Goal: Information Seeking & Learning: Learn about a topic

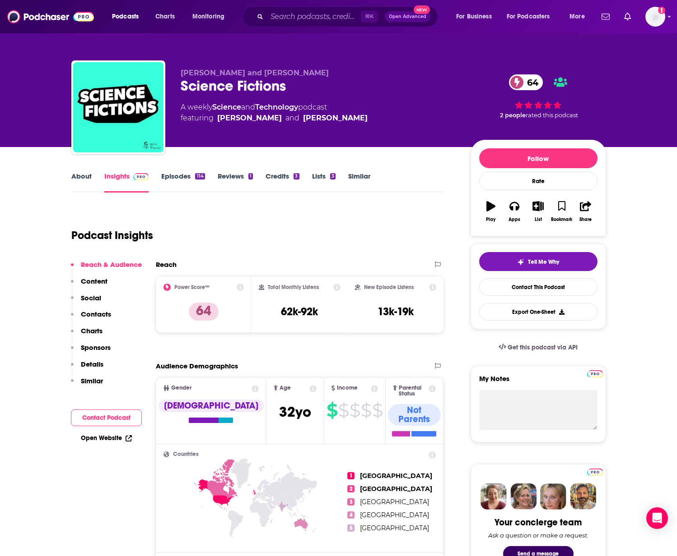
click at [283, 174] on link "Credits 3" at bounding box center [281, 182] width 33 height 21
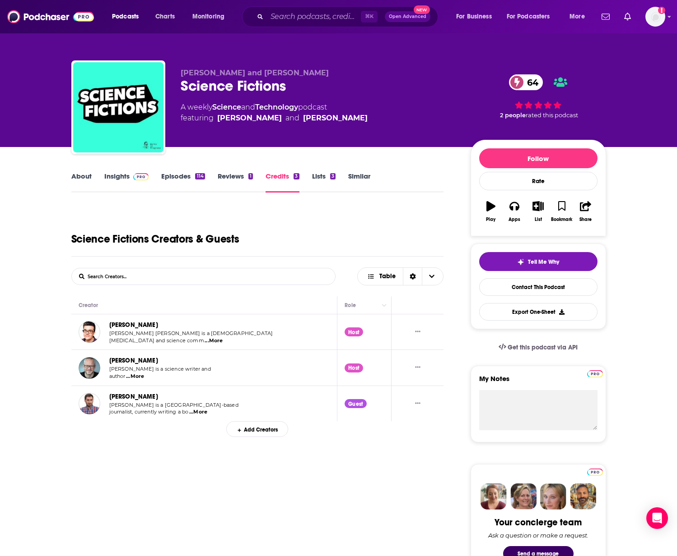
click at [177, 177] on link "Episodes 114" at bounding box center [182, 182] width 43 height 21
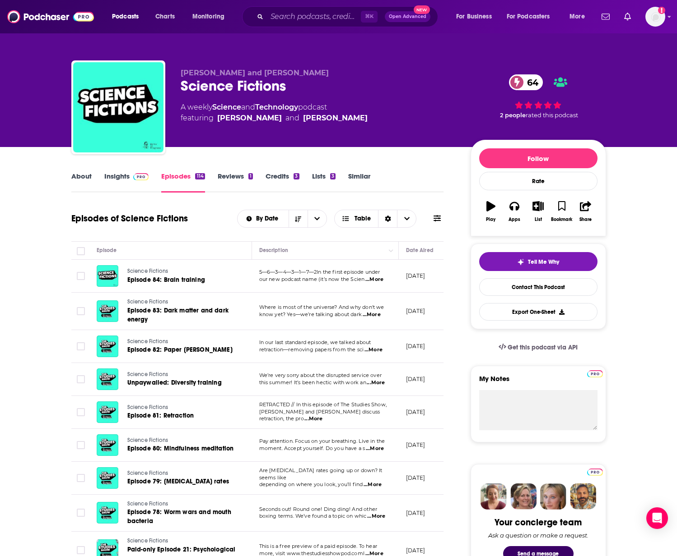
click at [120, 179] on link "Insights" at bounding box center [126, 182] width 45 height 21
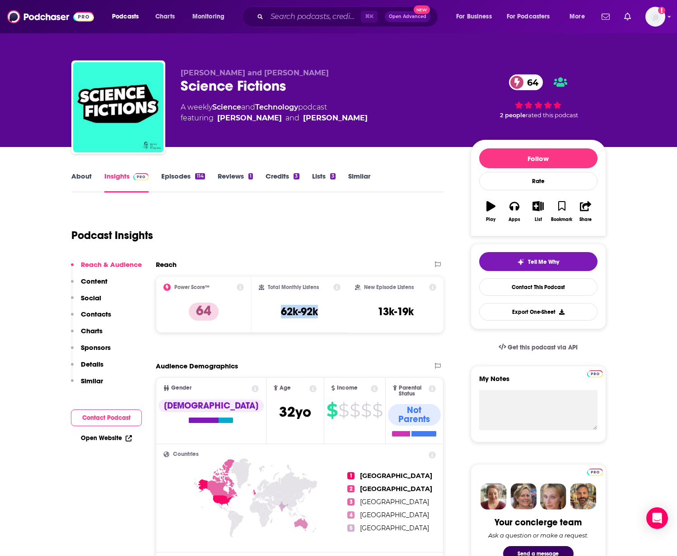
drag, startPoint x: 320, startPoint y: 314, endPoint x: 275, endPoint y: 312, distance: 45.6
click at [275, 312] on div "Total Monthly Listens 62k-92k" at bounding box center [300, 305] width 82 height 42
copy h3 "62k-92k"
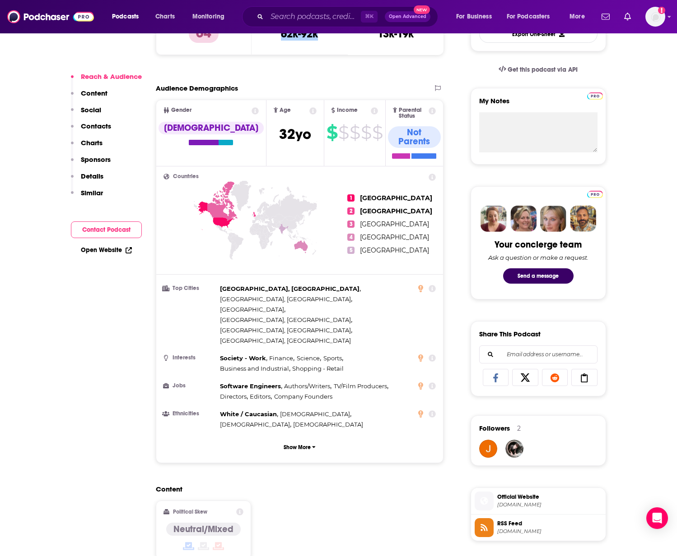
scroll to position [342, 0]
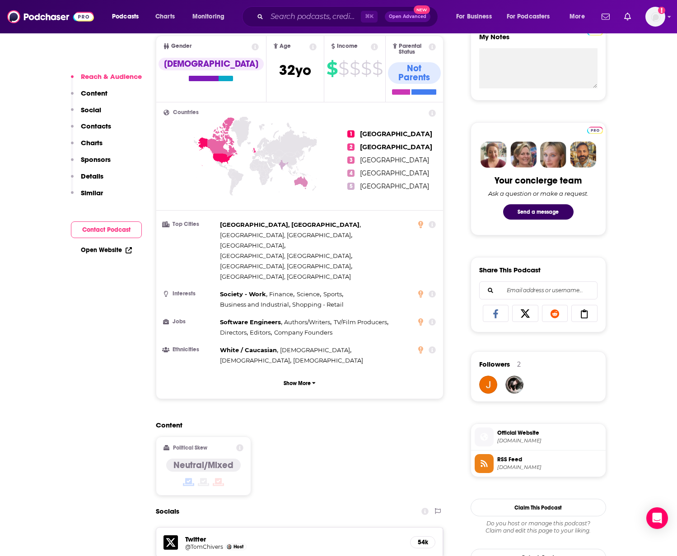
click at [202, 460] on h4 "Neutral/Mixed" at bounding box center [203, 465] width 60 height 11
copy div "Neutral/Mixed"
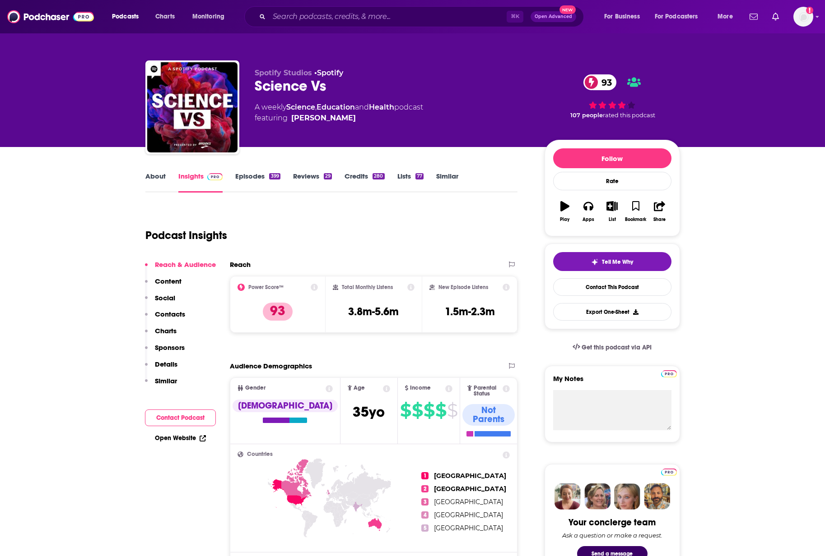
click at [243, 176] on link "Episodes 399" at bounding box center [257, 182] width 45 height 21
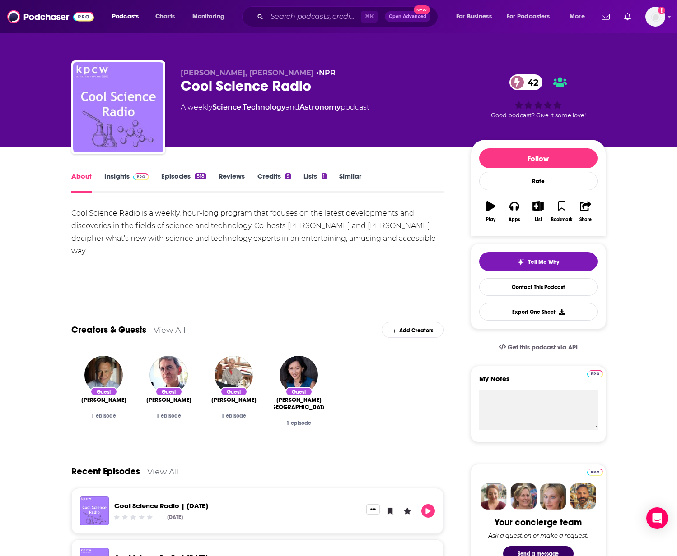
click at [213, 87] on div "Cool Science Radio 42" at bounding box center [318, 86] width 275 height 18
click at [212, 87] on div "Cool Science Radio 42" at bounding box center [318, 86] width 275 height 18
copy div "Cool Science Radio 42"
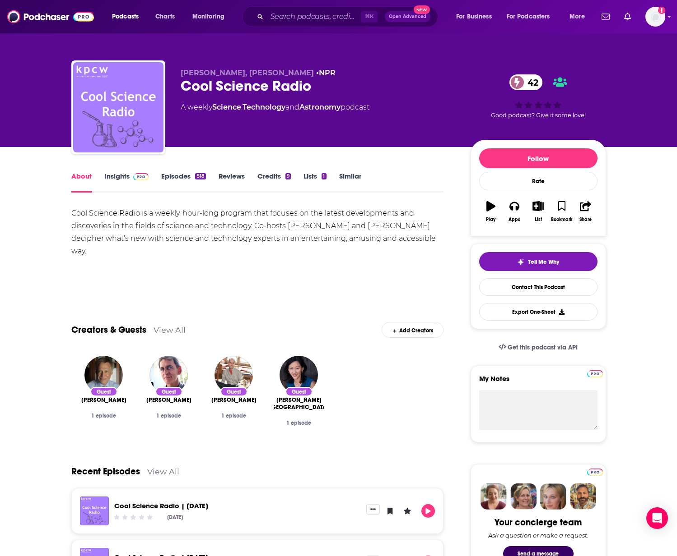
click at [264, 175] on link "Credits 9" at bounding box center [273, 182] width 33 height 21
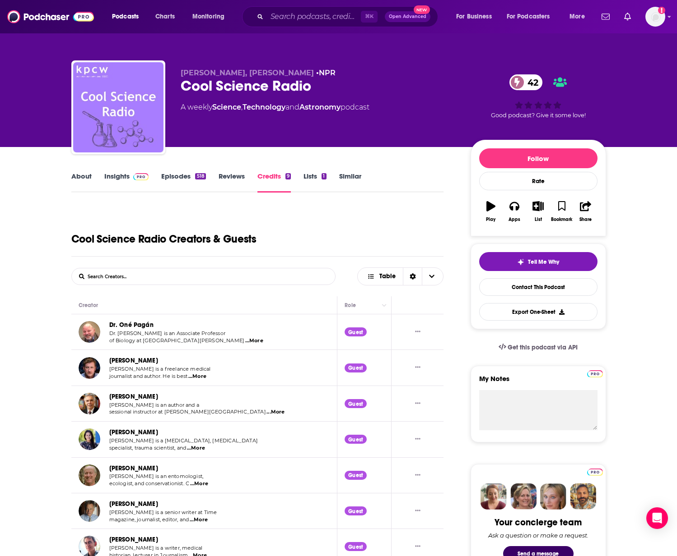
click at [184, 174] on link "Episodes 518" at bounding box center [183, 182] width 44 height 21
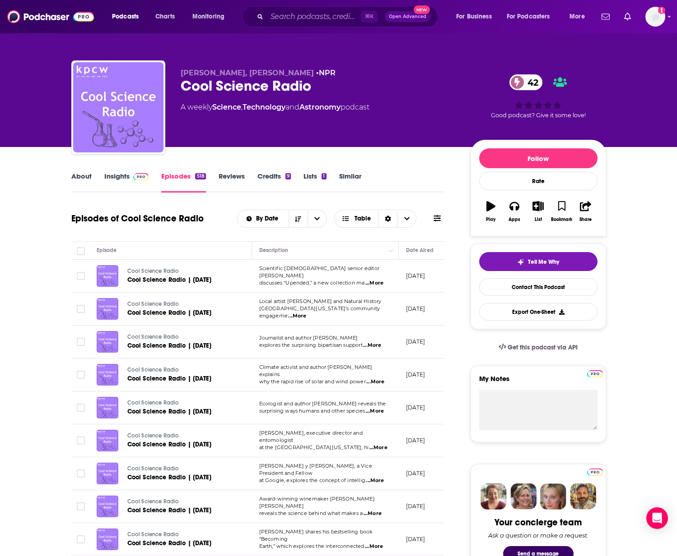
click at [116, 181] on link "Insights" at bounding box center [126, 182] width 45 height 21
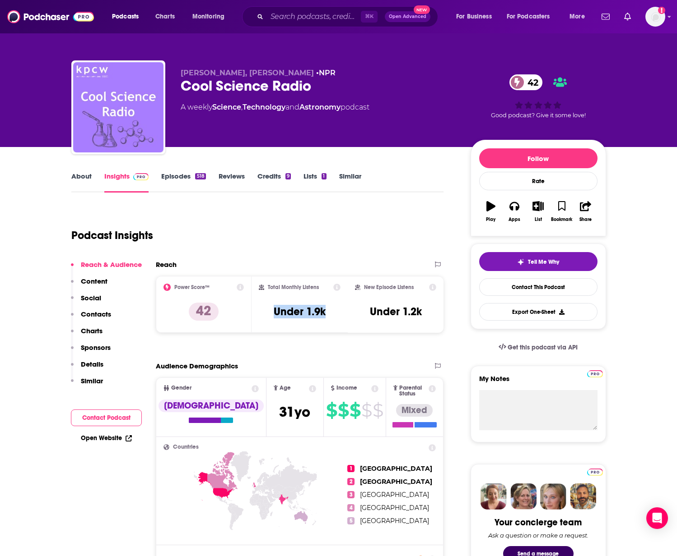
drag, startPoint x: 329, startPoint y: 313, endPoint x: 269, endPoint y: 314, distance: 59.6
click at [269, 314] on div "Total Monthly Listens Under 1.9k" at bounding box center [300, 305] width 82 height 42
copy h3 "Under 1.9k"
click at [74, 174] on link "About" at bounding box center [81, 182] width 20 height 21
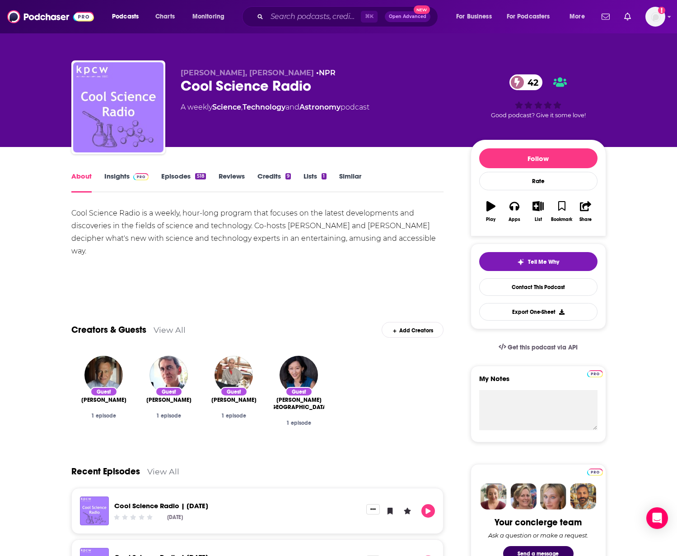
click at [245, 230] on div "Cool Science Radio is a weekly, hour-long program that focuses on the latest de…" at bounding box center [257, 232] width 372 height 51
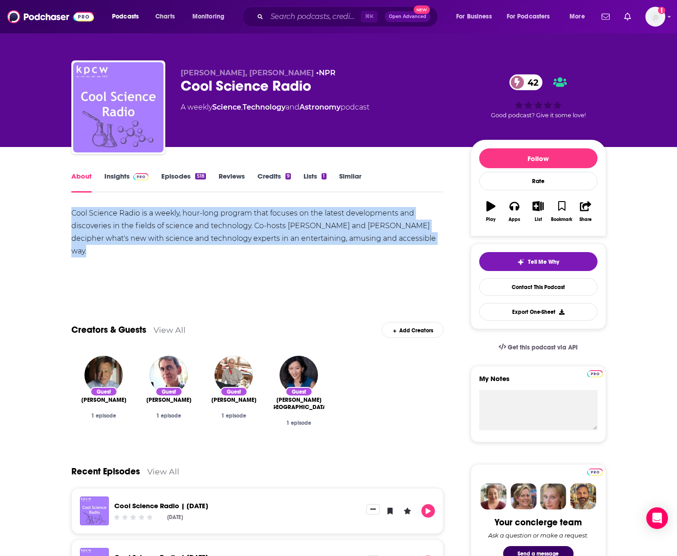
click at [245, 230] on div "Cool Science Radio is a weekly, hour-long program that focuses on the latest de…" at bounding box center [257, 232] width 372 height 51
click at [301, 228] on div "Cool Science Radio is a weekly, hour-long program that focuses on the latest de…" at bounding box center [257, 232] width 372 height 51
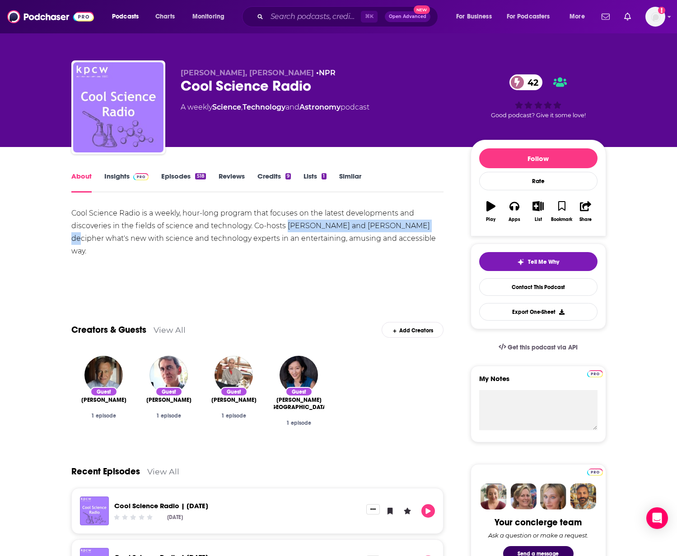
drag, startPoint x: 287, startPoint y: 226, endPoint x: 420, endPoint y: 227, distance: 133.1
click at [420, 227] on div "Cool Science Radio is a weekly, hour-long program that focuses on the latest de…" at bounding box center [257, 232] width 372 height 51
click at [247, 243] on div "Cool Science Radio is a weekly, hour-long program that focuses on the latest de…" at bounding box center [257, 232] width 372 height 51
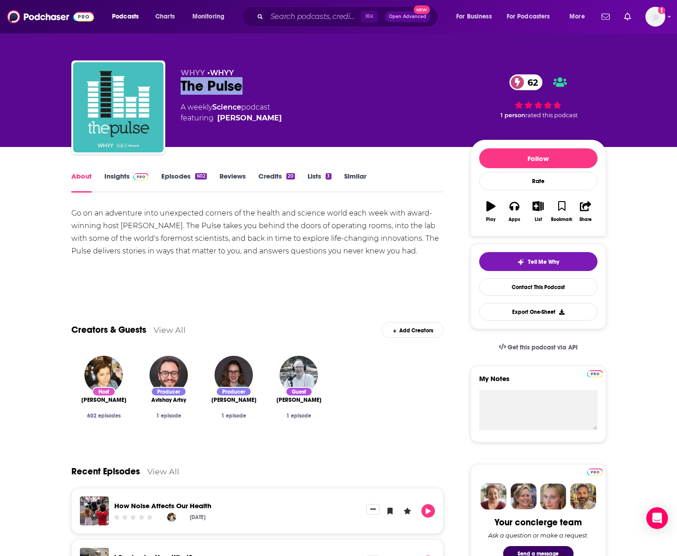
drag, startPoint x: 246, startPoint y: 86, endPoint x: 180, endPoint y: 86, distance: 66.8
click at [181, 86] on div "The Pulse 62" at bounding box center [318, 86] width 275 height 18
copy h1 "The Pulse"
click at [124, 178] on link "Insights" at bounding box center [126, 182] width 45 height 21
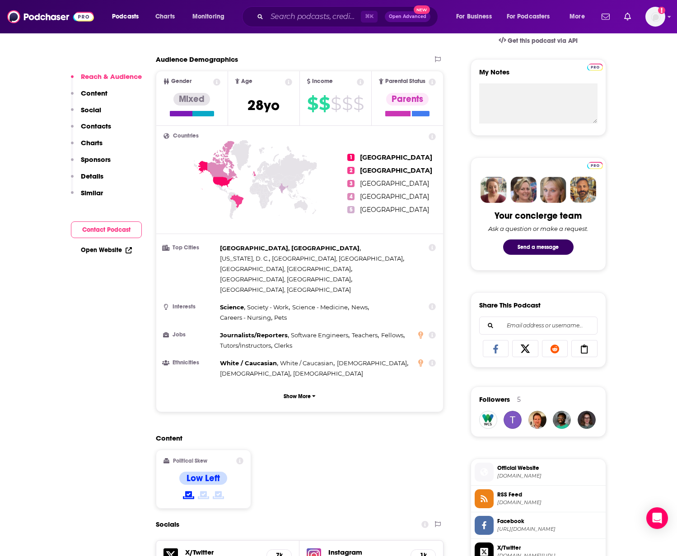
scroll to position [42, 0]
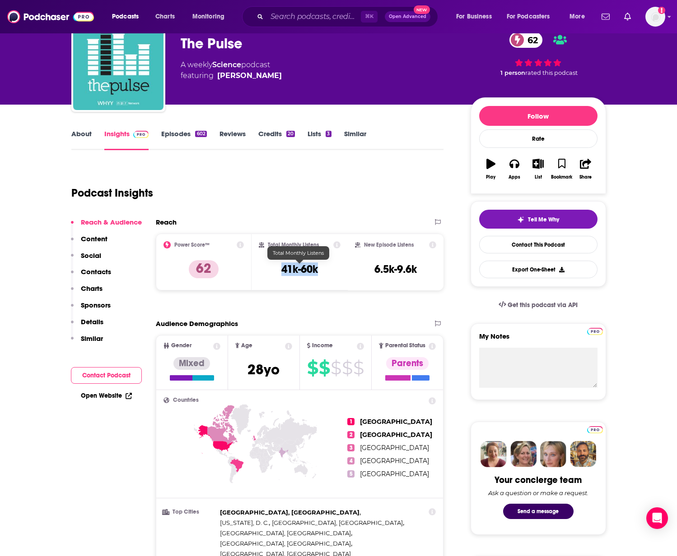
drag, startPoint x: 322, startPoint y: 270, endPoint x: 282, endPoint y: 270, distance: 39.7
click at [282, 270] on div "Total Monthly Listens 41k-60k" at bounding box center [300, 262] width 82 height 42
copy h3 "41k-60k"
click at [84, 132] on link "About" at bounding box center [81, 140] width 20 height 21
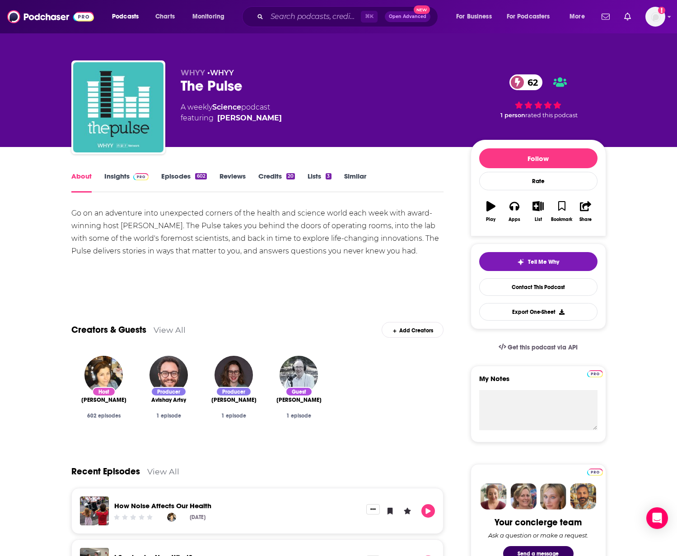
click at [204, 234] on div "Go on an adventure into unexpected corners of the health and science world each…" at bounding box center [257, 232] width 372 height 51
drag, startPoint x: 122, startPoint y: 226, endPoint x: 165, endPoint y: 228, distance: 43.0
click at [165, 228] on div "Go on an adventure into unexpected corners of the health and science world each…" at bounding box center [257, 232] width 372 height 51
copy div "Maiken Scott"
click at [183, 179] on link "Episodes 602" at bounding box center [183, 182] width 45 height 21
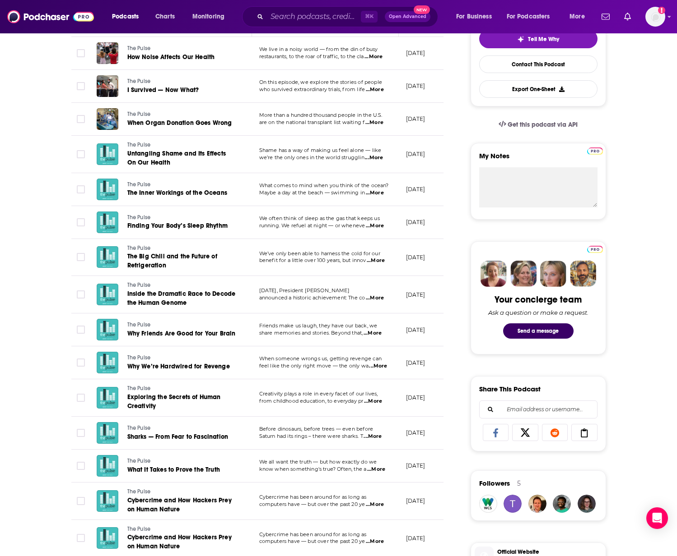
scroll to position [272, 0]
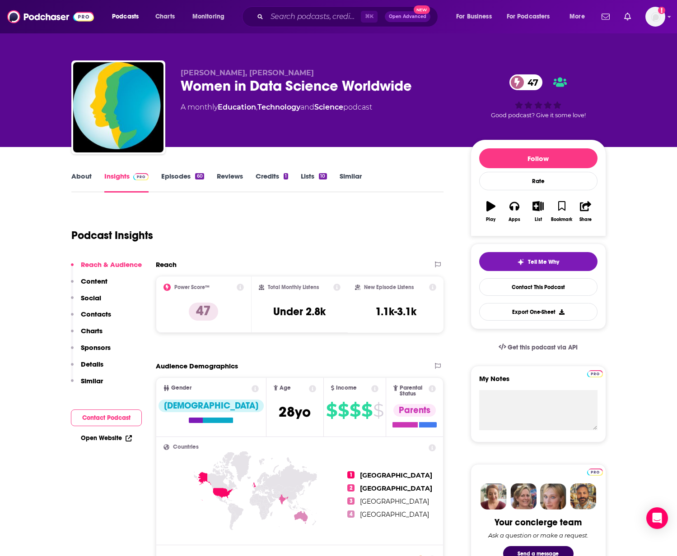
click at [223, 88] on div "Women in Data Science Worldwide 47" at bounding box center [318, 86] width 275 height 18
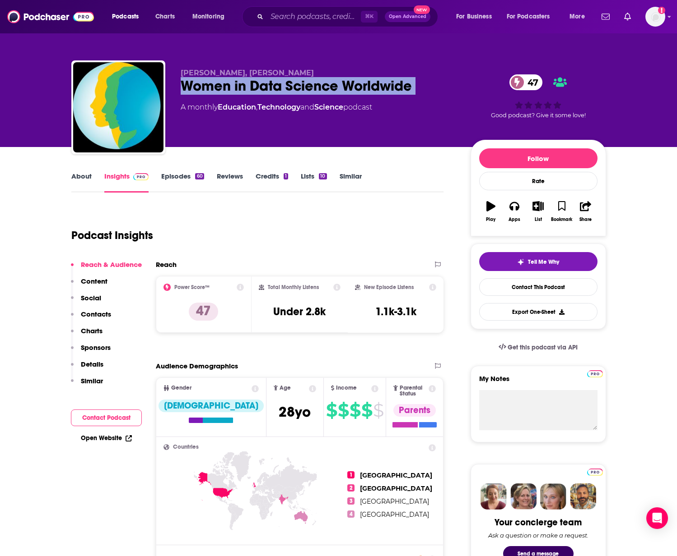
click at [223, 88] on div "Women in Data Science Worldwide 47" at bounding box center [318, 86] width 275 height 18
copy div "Women in Data Science Worldwide 47"
click at [80, 175] on link "About" at bounding box center [81, 182] width 20 height 21
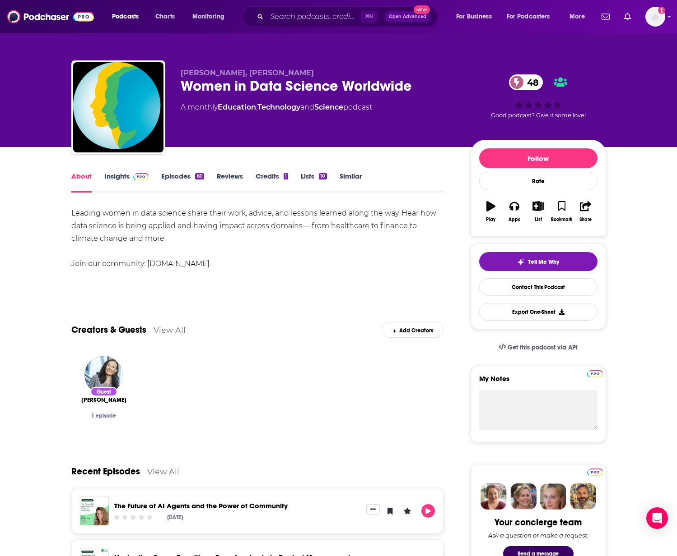
click at [184, 237] on div "Leading women in data science share their work, advice, and lessons learned alo…" at bounding box center [257, 238] width 372 height 63
click at [193, 176] on link "Episodes 60" at bounding box center [182, 182] width 42 height 21
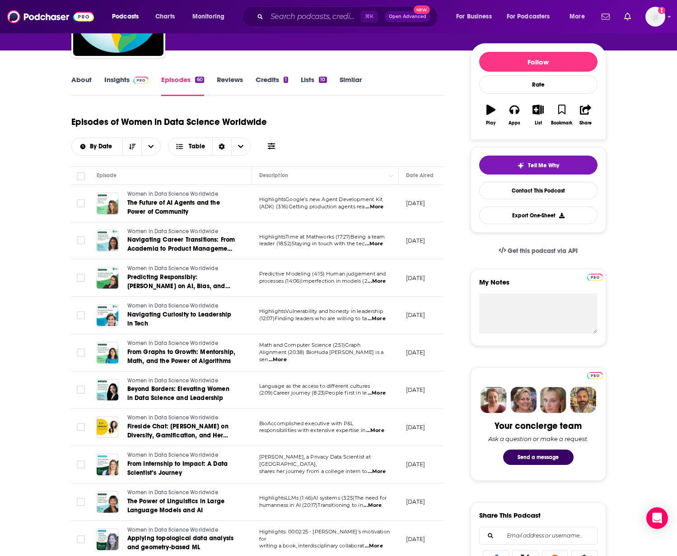
scroll to position [107, 0]
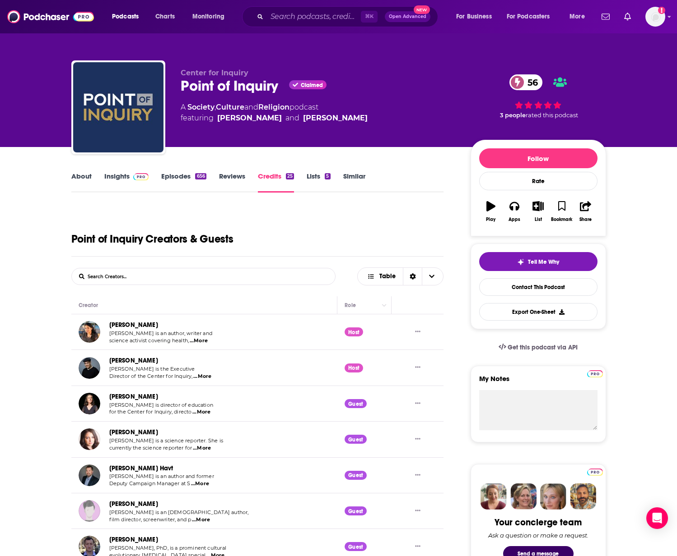
click at [82, 176] on link "About" at bounding box center [81, 182] width 20 height 21
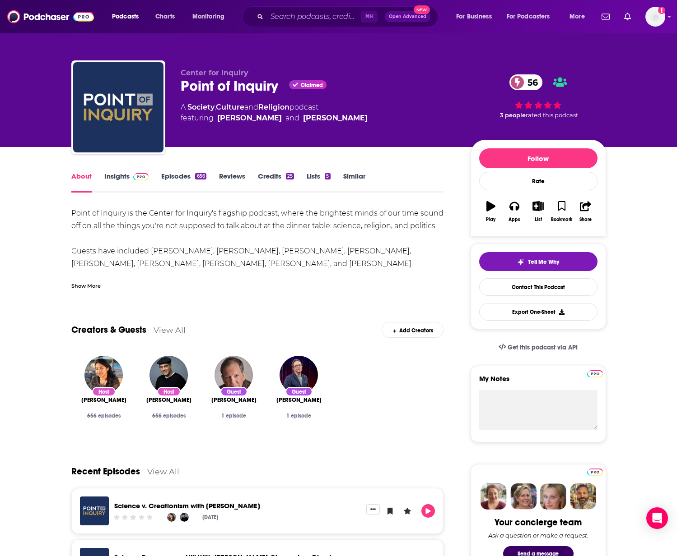
click at [186, 263] on div "Point of Inquiry is the Center for Inquiry's flagship podcast, where the bright…" at bounding box center [257, 251] width 372 height 88
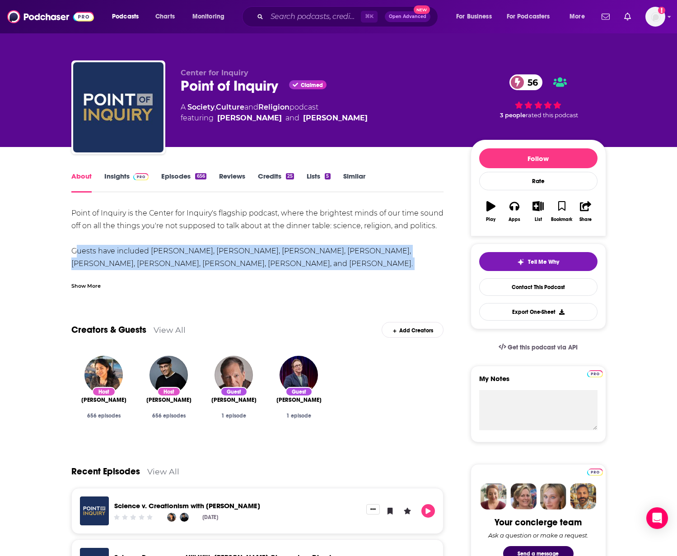
click at [186, 263] on div "Point of Inquiry is the Center for Inquiry's flagship podcast, where the bright…" at bounding box center [257, 251] width 372 height 88
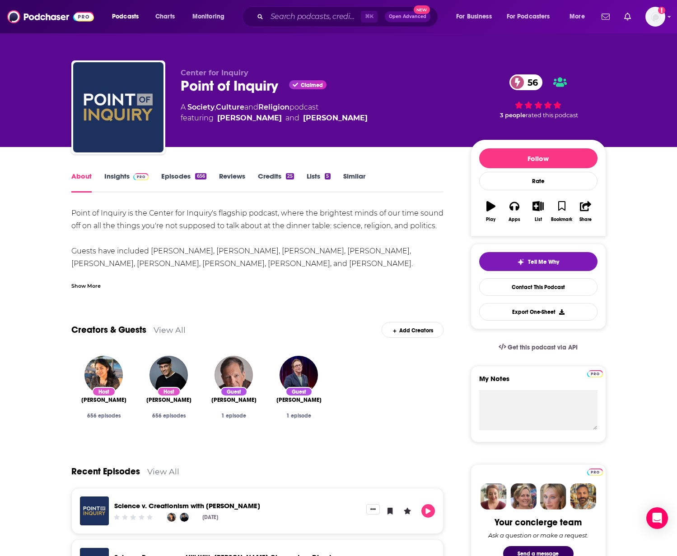
click at [170, 221] on div "Point of Inquiry is the Center for Inquiry's flagship podcast, where the bright…" at bounding box center [257, 251] width 372 height 88
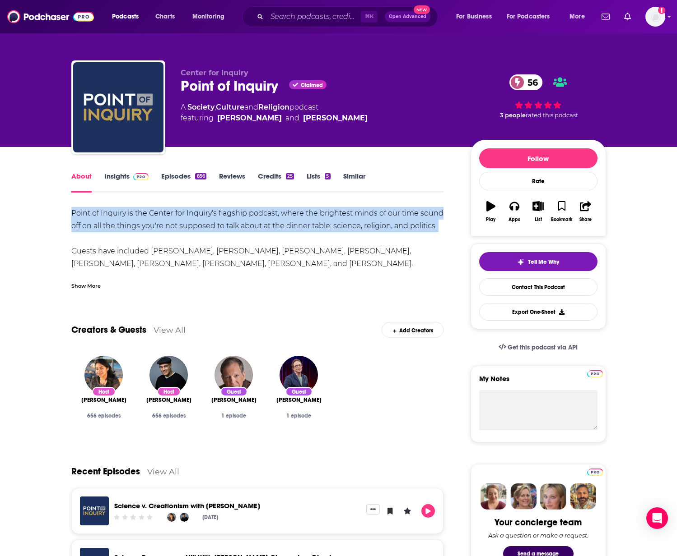
click at [170, 221] on div "Point of Inquiry is the Center for Inquiry's flagship podcast, where the bright…" at bounding box center [257, 251] width 372 height 88
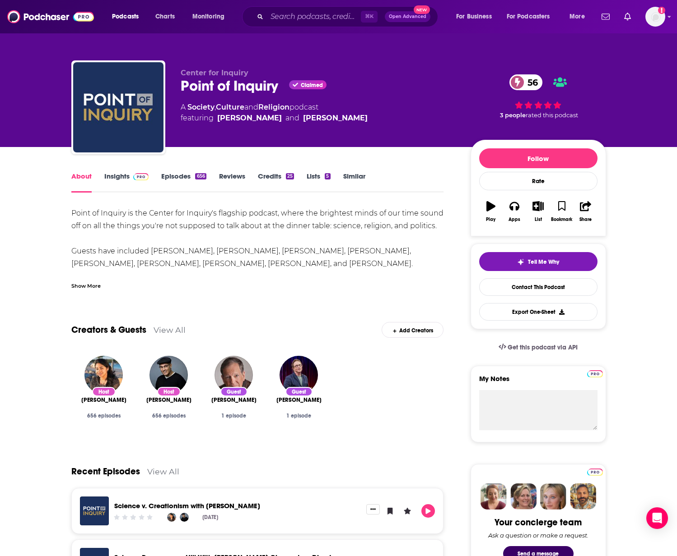
click at [176, 253] on div "Point of Inquiry is the Center for Inquiry's flagship podcast, where the bright…" at bounding box center [257, 251] width 372 height 88
drag, startPoint x: 385, startPoint y: 119, endPoint x: 216, endPoint y: 122, distance: 169.7
click at [216, 122] on div "A Society , Culture and Religion podcast featuring Kavin Senapathy and James Un…" at bounding box center [318, 113] width 275 height 22
copy span "Kavin Senapathy and James Underdown"
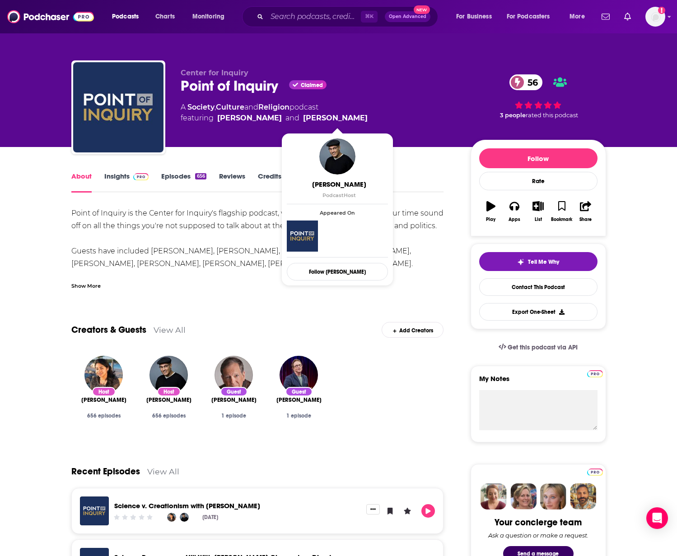
click at [210, 219] on div "Point of Inquiry is the Center for Inquiry's flagship podcast, where the bright…" at bounding box center [257, 251] width 372 height 88
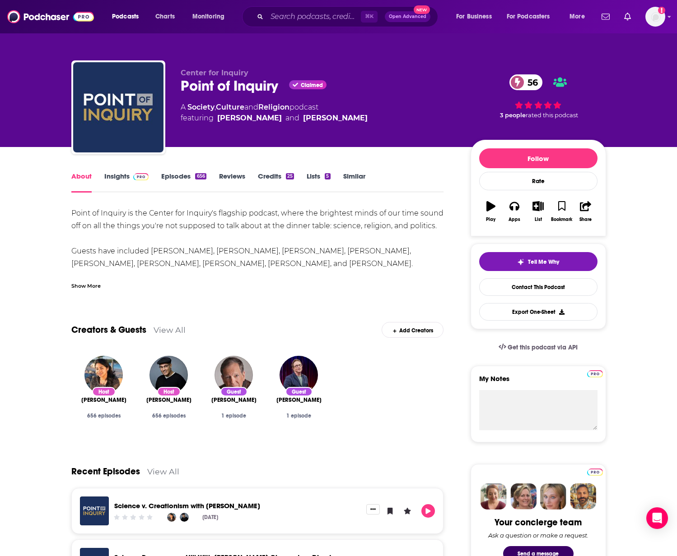
click at [274, 178] on link "Credits 25" at bounding box center [276, 182] width 36 height 21
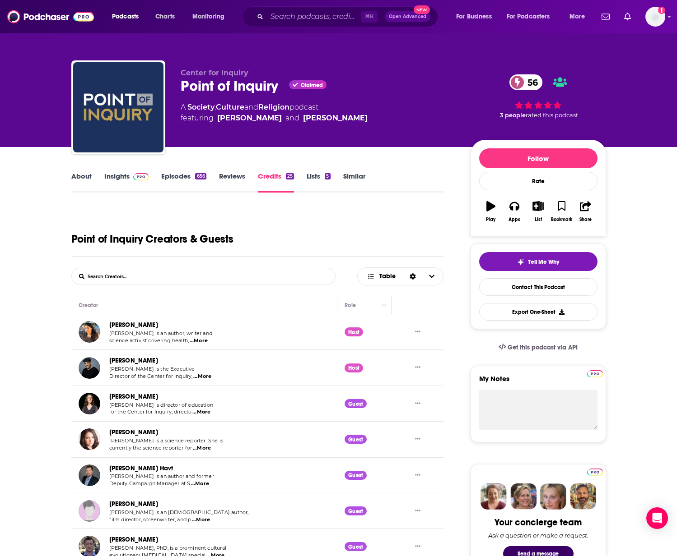
click at [173, 176] on link "Episodes 656" at bounding box center [183, 182] width 45 height 21
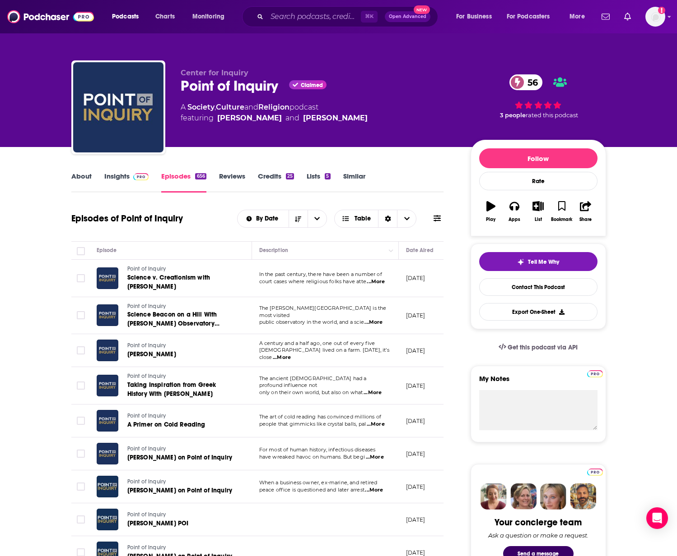
click at [126, 175] on link "Insights" at bounding box center [126, 182] width 45 height 21
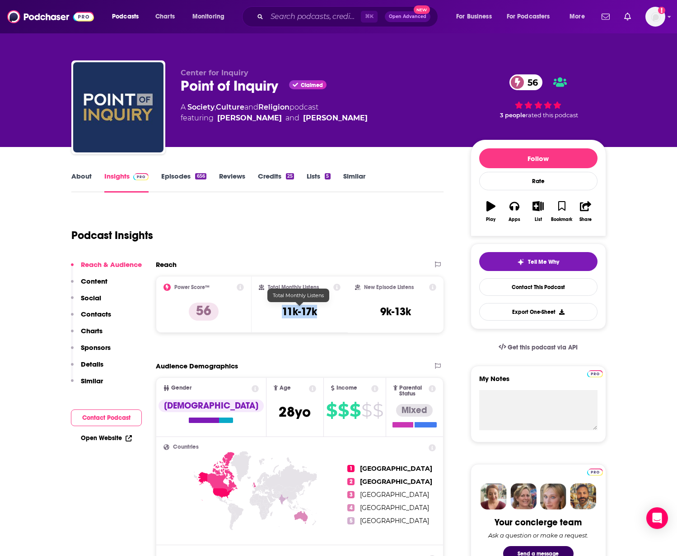
drag, startPoint x: 326, startPoint y: 312, endPoint x: 282, endPoint y: 313, distance: 44.7
click at [282, 313] on div "Total Monthly Listens 11k-17k" at bounding box center [300, 305] width 82 height 42
copy h3 "11k-17k"
click at [188, 176] on link "Episodes 656" at bounding box center [183, 182] width 45 height 21
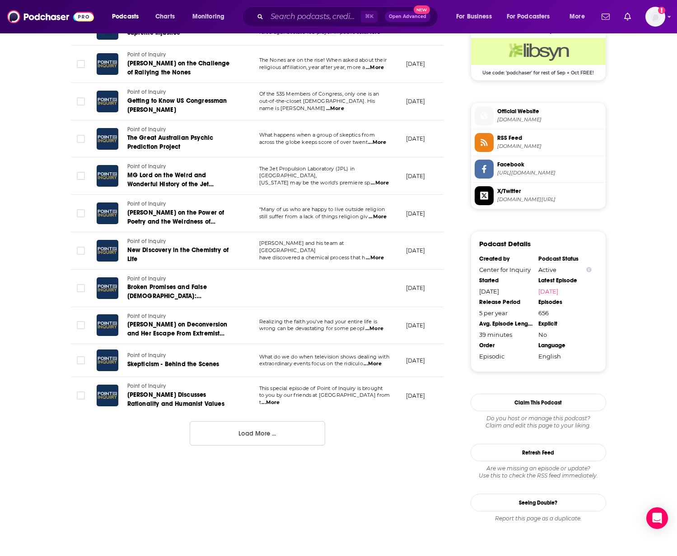
scroll to position [799, 0]
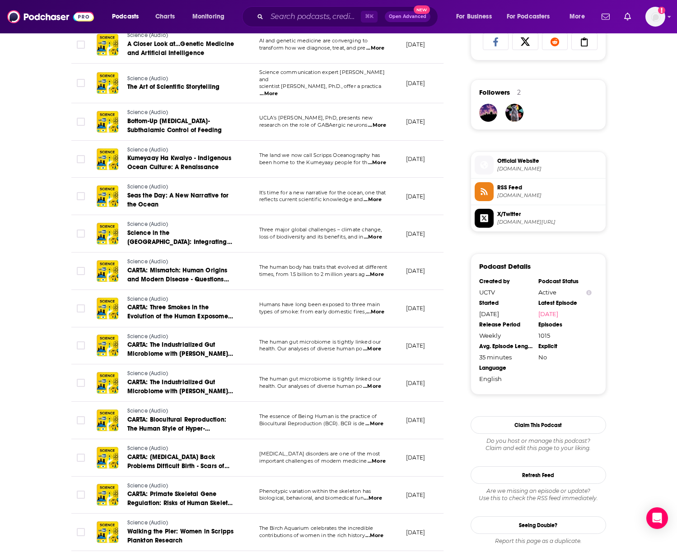
click at [29, 101] on div "About Insights Episodes 1015 Reviews Credits 2 Lists Similar Episodes of Scienc…" at bounding box center [338, 137] width 677 height 1208
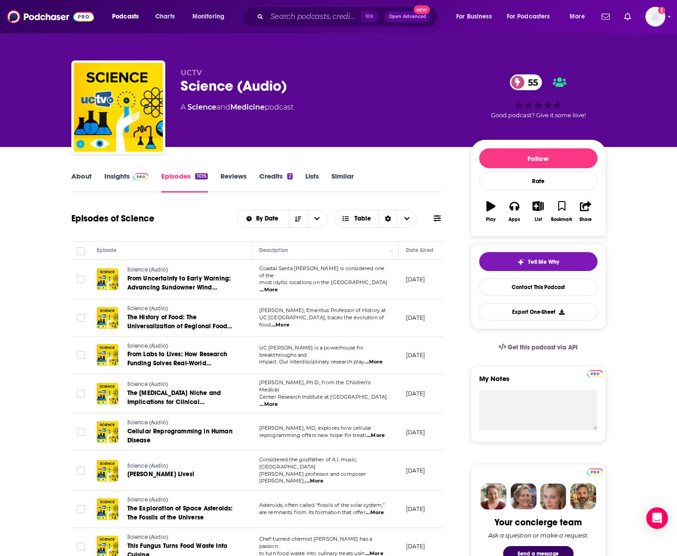
click at [216, 90] on div "Science (Audio) 55" at bounding box center [318, 86] width 275 height 18
click at [83, 179] on link "About" at bounding box center [81, 182] width 20 height 21
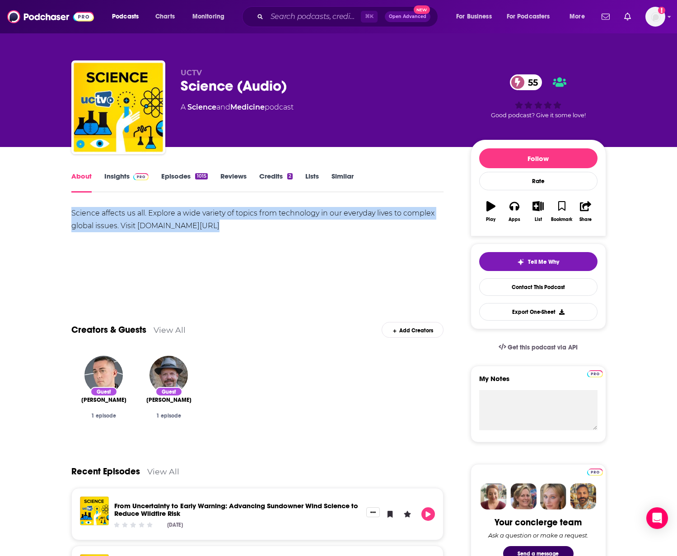
click at [180, 181] on link "Episodes 1015" at bounding box center [184, 182] width 46 height 21
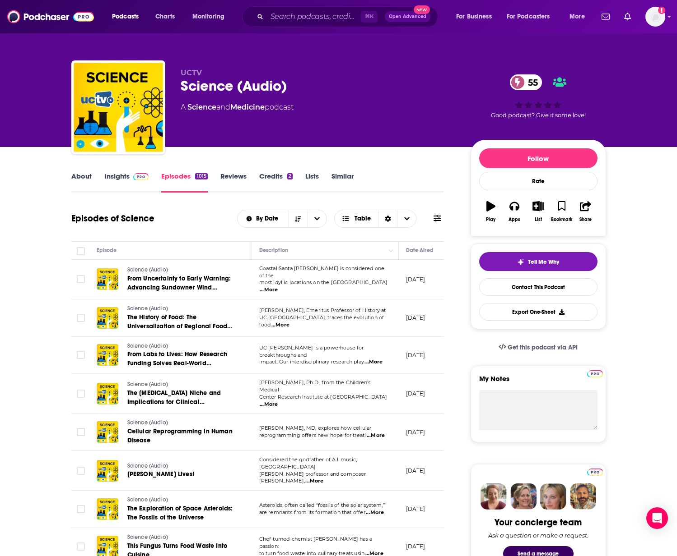
click at [139, 176] on img at bounding box center [141, 176] width 16 height 7
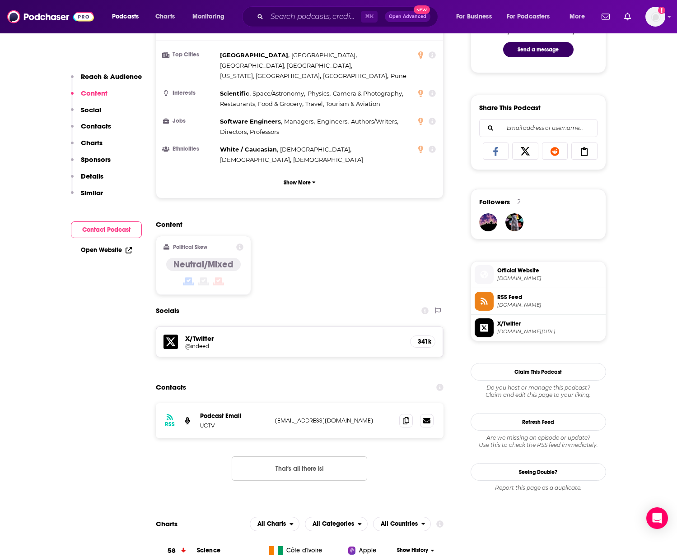
scroll to position [601, 0]
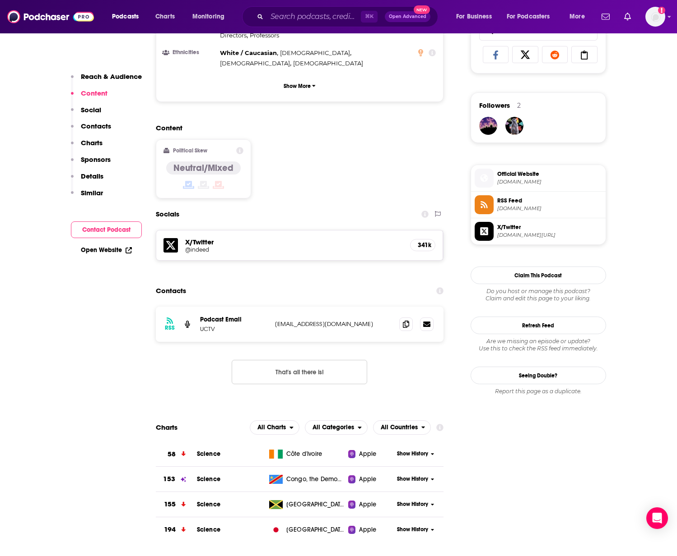
click at [186, 246] on h5 "@indeed" at bounding box center [257, 249] width 144 height 7
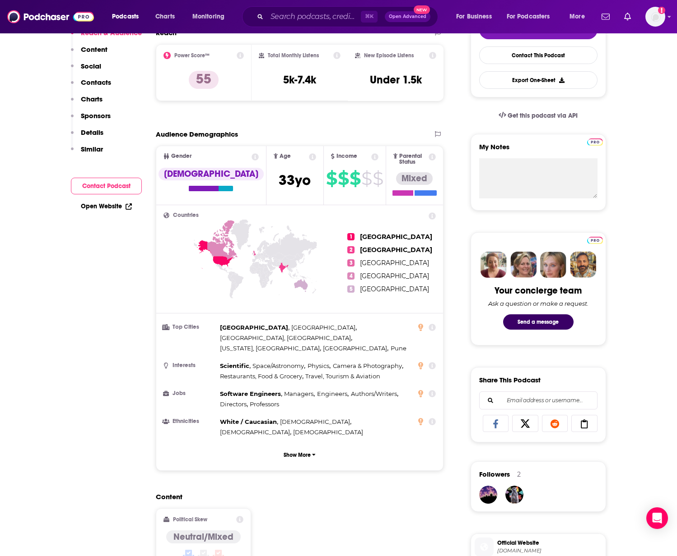
scroll to position [0, 0]
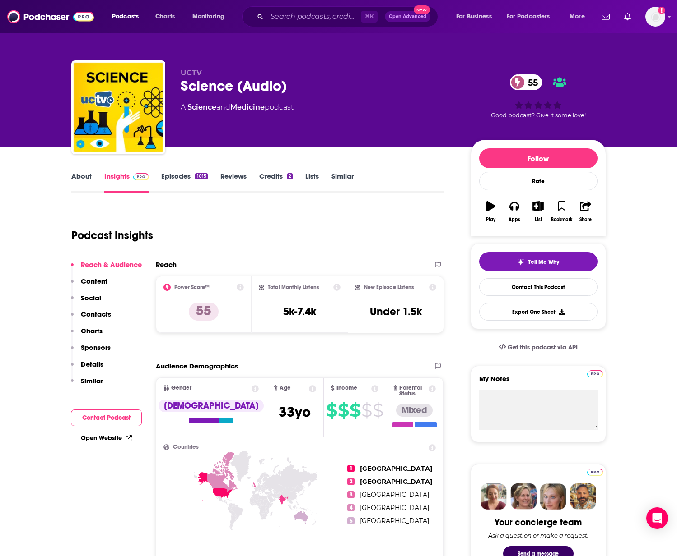
click at [220, 88] on div "Science (Audio) 55" at bounding box center [318, 86] width 275 height 18
copy div "Science (Audio) 55"
drag, startPoint x: 320, startPoint y: 312, endPoint x: 280, endPoint y: 312, distance: 39.3
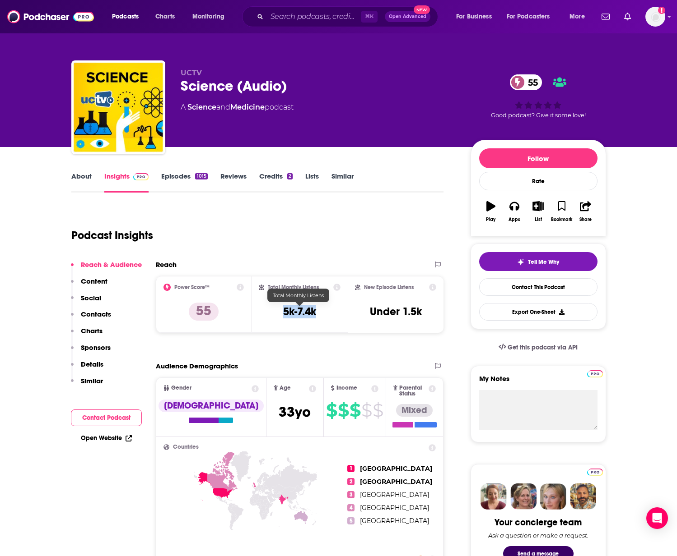
click at [280, 312] on div "Total Monthly Listens 5k-7.4k" at bounding box center [300, 305] width 82 height 42
copy h3 "5k-7.4k"
click at [77, 176] on link "About" at bounding box center [81, 182] width 20 height 21
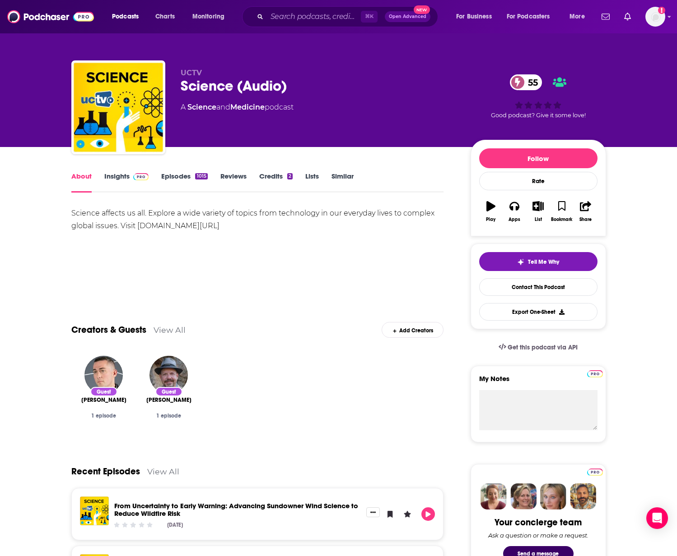
click at [169, 176] on link "Episodes 1015" at bounding box center [184, 182] width 46 height 21
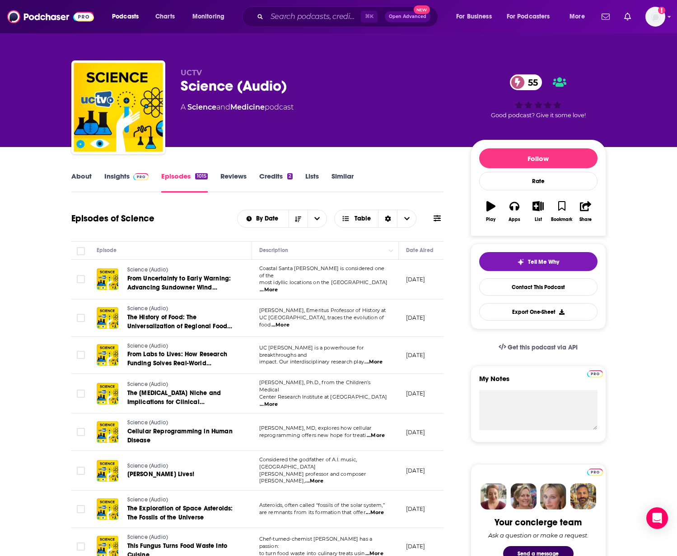
click at [120, 175] on link "Insights" at bounding box center [126, 182] width 45 height 21
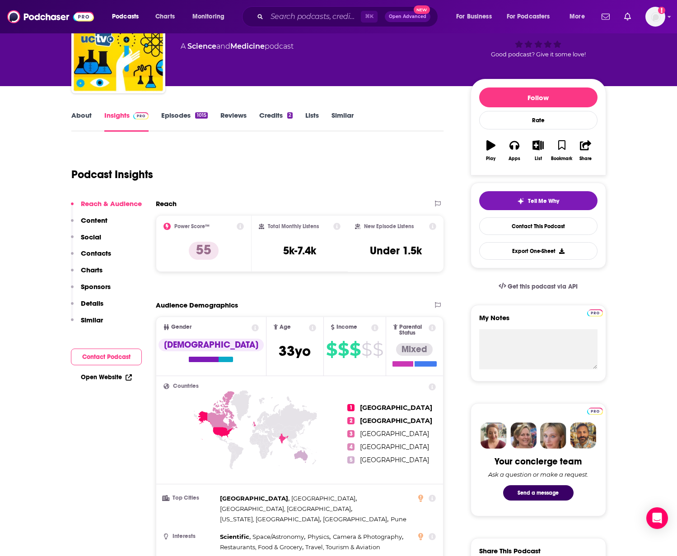
scroll to position [77, 0]
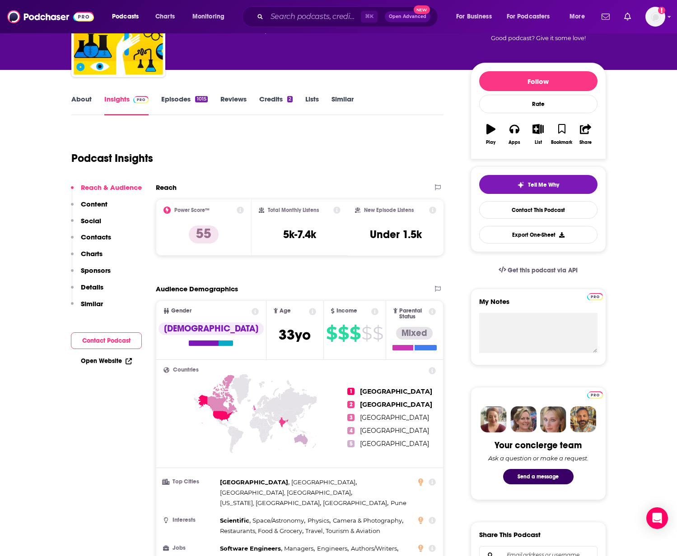
click at [115, 358] on link "Open Website" at bounding box center [106, 361] width 51 height 8
click at [506, 209] on link "Contact This Podcast" at bounding box center [538, 210] width 118 height 18
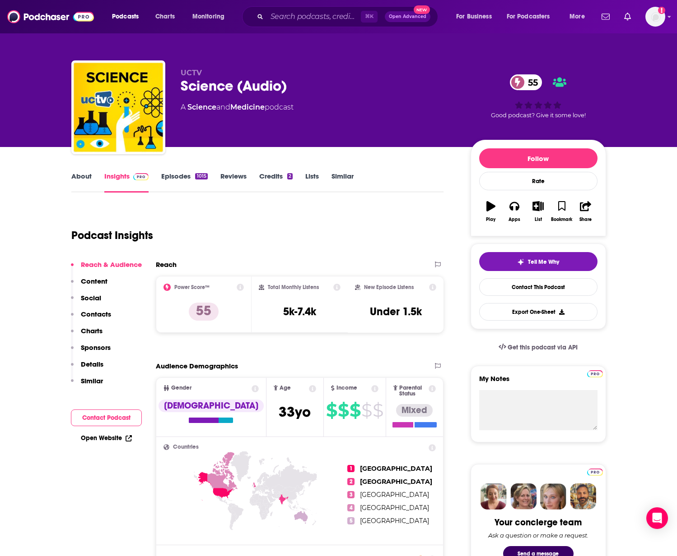
click at [180, 175] on link "Episodes 1015" at bounding box center [184, 182] width 46 height 21
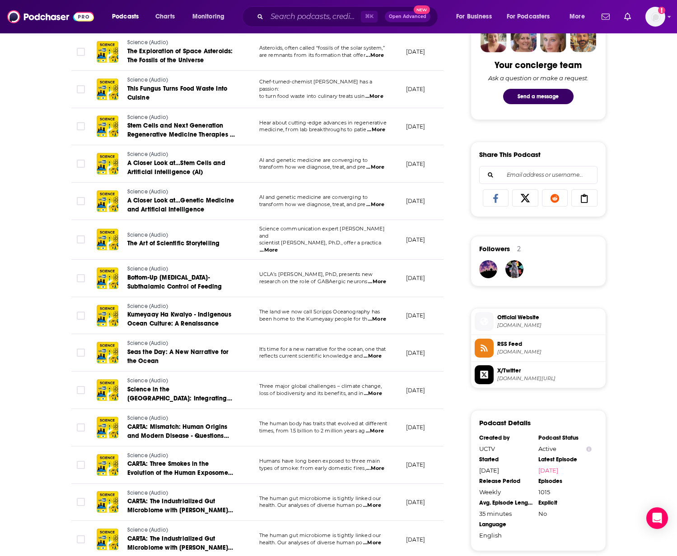
scroll to position [683, 0]
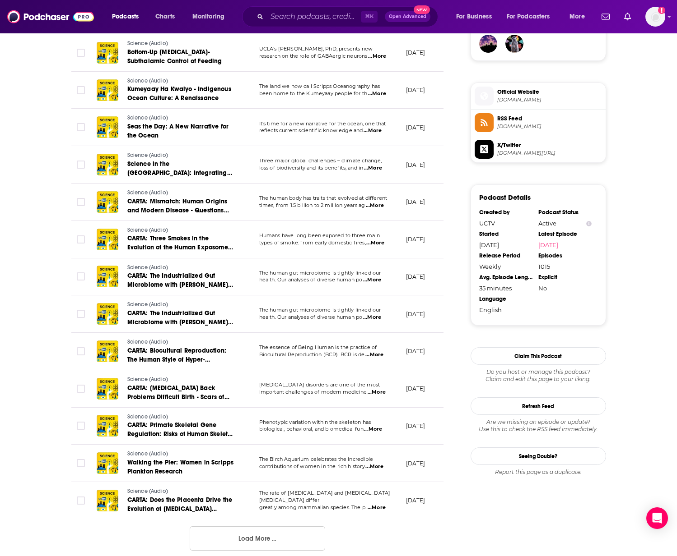
click at [44, 214] on div "About Insights Episodes 1015 Reviews Credits 2 Lists Similar Episodes of Scienc…" at bounding box center [338, 68] width 677 height 1208
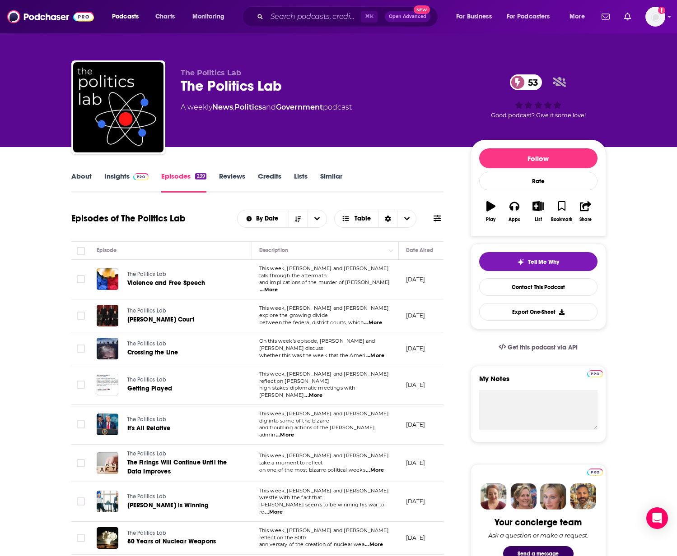
click at [251, 87] on div "The Politics Lab 53" at bounding box center [318, 86] width 275 height 18
copy div "The Politics Lab 53"
click at [134, 176] on img at bounding box center [141, 176] width 16 height 7
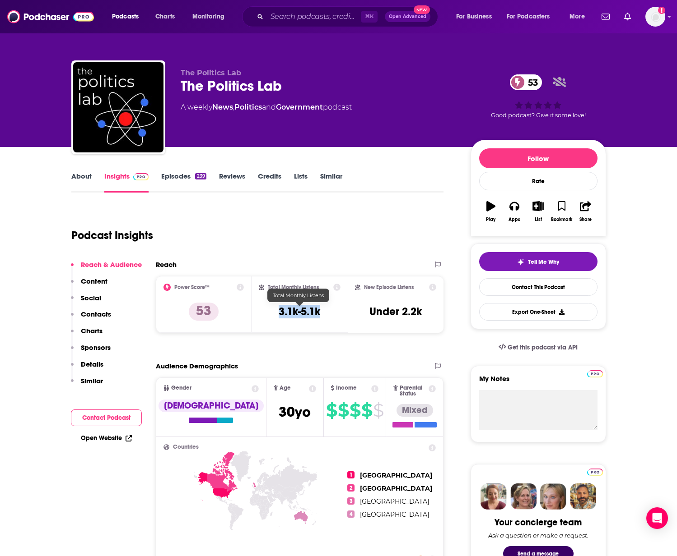
drag, startPoint x: 321, startPoint y: 313, endPoint x: 278, endPoint y: 314, distance: 43.3
click at [278, 314] on div "Total Monthly Listens 3.1k-5.1k" at bounding box center [300, 305] width 82 height 42
copy h3 "3.1k-5.1k"
click at [87, 177] on link "About" at bounding box center [81, 182] width 20 height 21
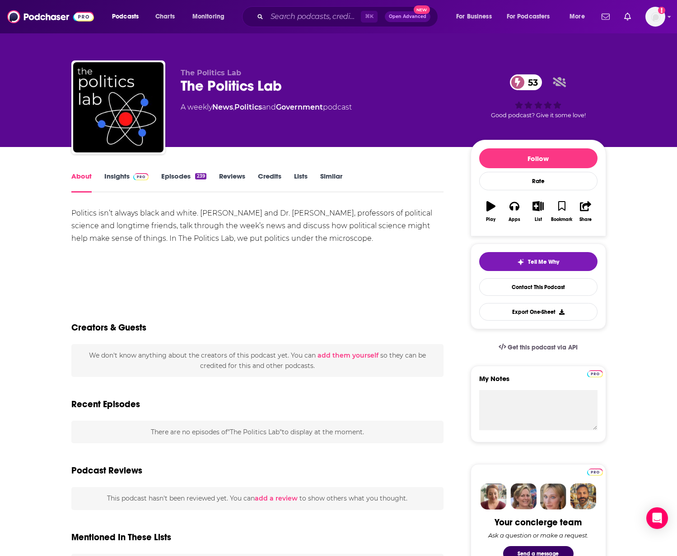
drag, startPoint x: 264, startPoint y: 222, endPoint x: 257, endPoint y: 218, distance: 8.9
click at [262, 219] on div "Politics isn’t always black and white. [PERSON_NAME] and Dr. [PERSON_NAME], pro…" at bounding box center [257, 226] width 372 height 38
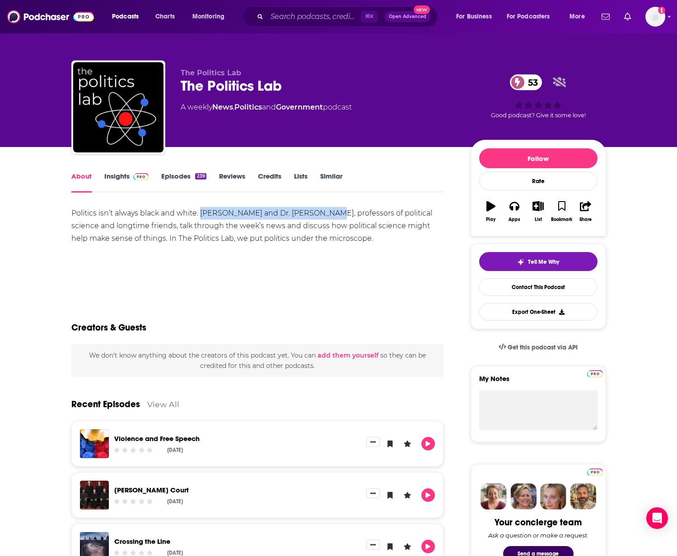
drag, startPoint x: 202, startPoint y: 213, endPoint x: 313, endPoint y: 216, distance: 111.1
click at [313, 216] on div "Politics isn’t always black and white. [PERSON_NAME] and Dr. [PERSON_NAME], pro…" at bounding box center [257, 226] width 372 height 38
copy div "[PERSON_NAME] and Dr. [PERSON_NAME]"
click at [86, 208] on div "Politics isn’t always black and white. [PERSON_NAME] and Dr. [PERSON_NAME], pro…" at bounding box center [257, 226] width 372 height 38
click at [121, 176] on link "Insights" at bounding box center [126, 182] width 45 height 21
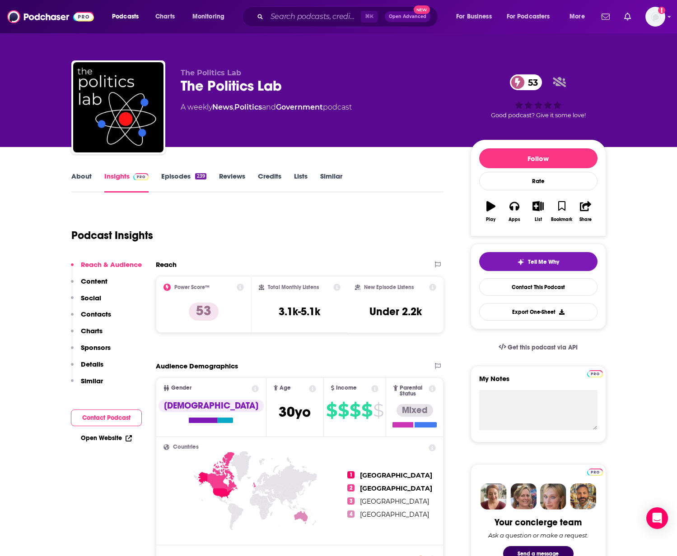
click at [179, 177] on link "Episodes 239" at bounding box center [183, 182] width 45 height 21
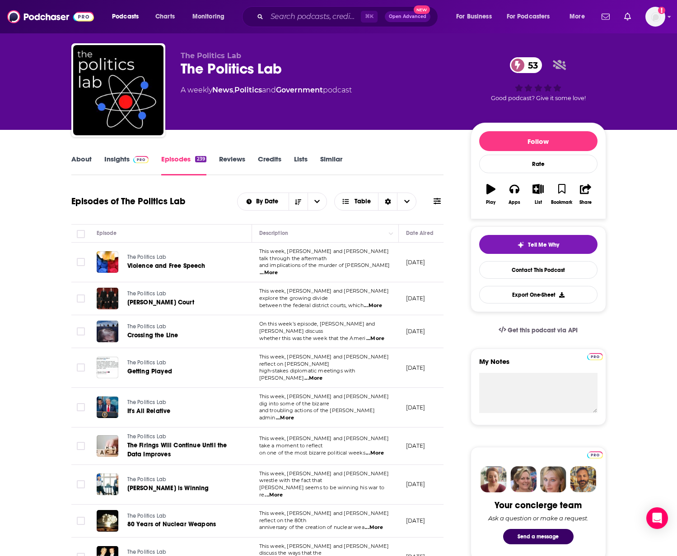
scroll to position [18, 0]
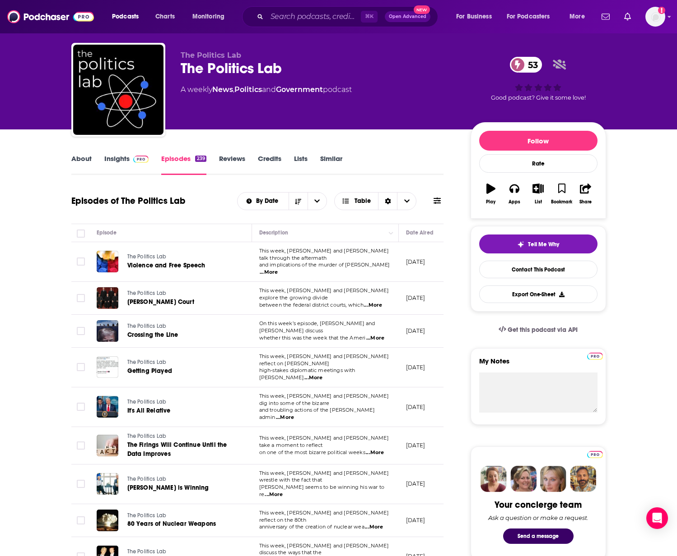
click at [381, 335] on span "...More" at bounding box center [375, 338] width 18 height 7
click at [385, 367] on p "high-stakes diplomatic meetings with Vla ...More" at bounding box center [325, 374] width 132 height 14
click at [322, 375] on span "...More" at bounding box center [313, 378] width 18 height 7
click at [307, 315] on td "On this week’s episode, Bill and Phil discuss whether this was the week that th…" at bounding box center [325, 331] width 147 height 33
click at [294, 414] on span "...More" at bounding box center [285, 417] width 18 height 7
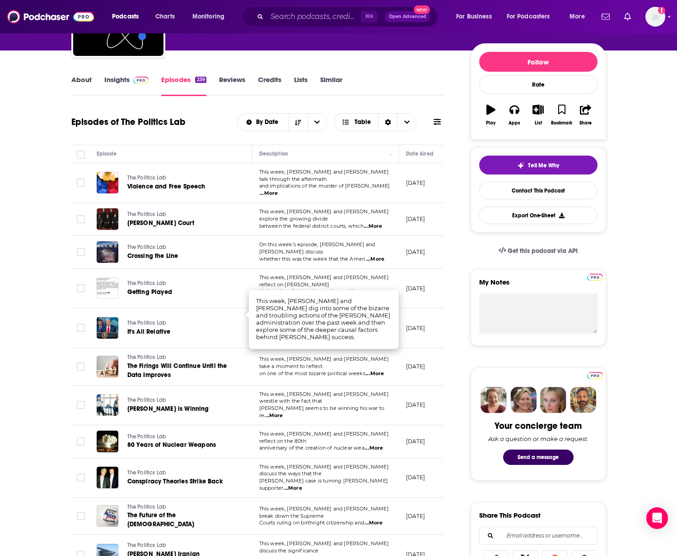
scroll to position [97, 0]
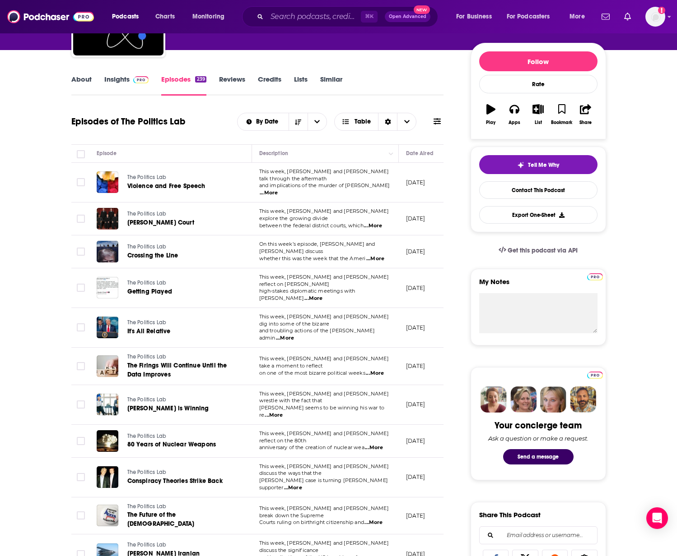
click at [311, 365] on td "This week, Bill and Phil take a moment to reflect on one of the most bizarre po…" at bounding box center [325, 366] width 147 height 37
click at [379, 370] on span "...More" at bounding box center [375, 373] width 18 height 7
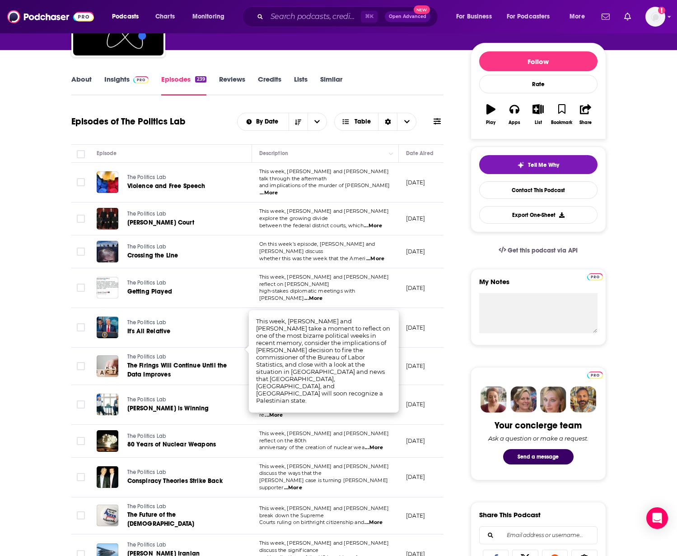
click at [310, 292] on td "This week, Bill and Phil reflect on Trump’s high-stakes diplomatic meetings wit…" at bounding box center [325, 289] width 147 height 40
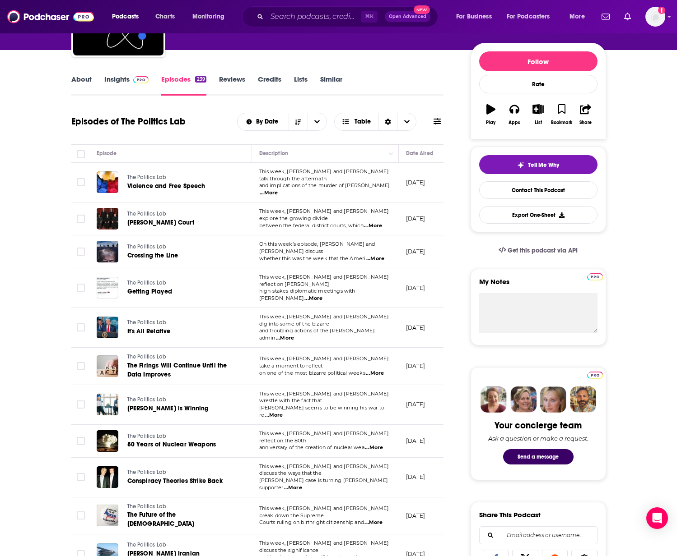
click at [283, 412] on span "...More" at bounding box center [273, 415] width 18 height 7
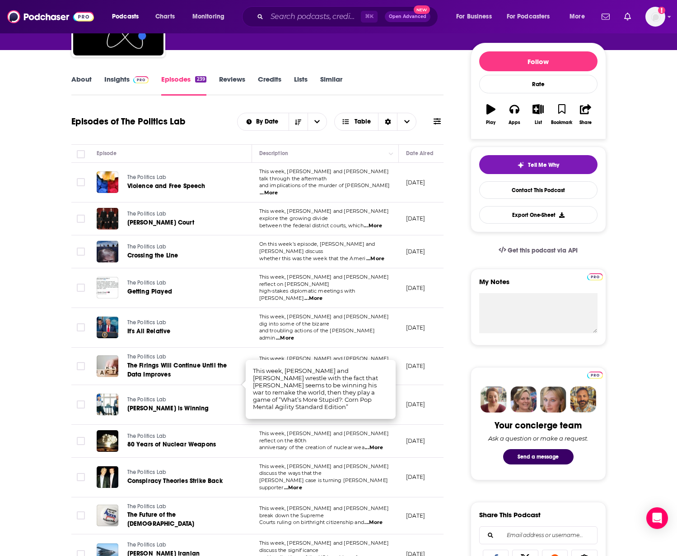
click at [323, 348] on td "This week, Bill and Phil take a moment to reflect on one of the most bizarre po…" at bounding box center [325, 366] width 147 height 37
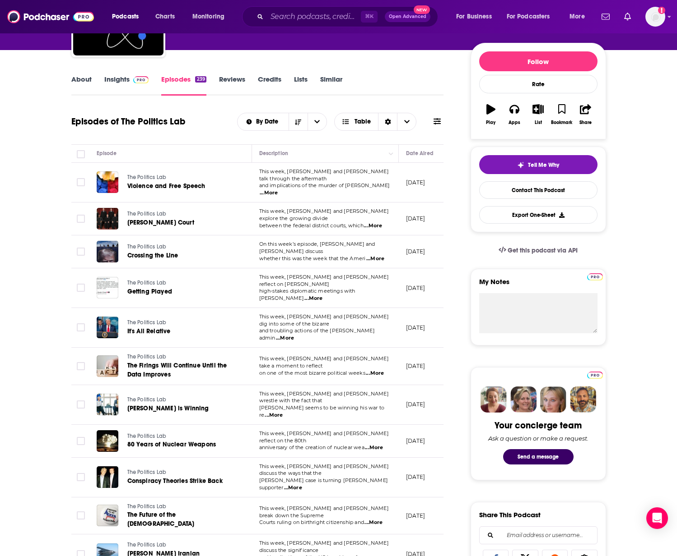
click at [372, 445] on span "...More" at bounding box center [374, 448] width 18 height 7
click at [311, 355] on td "This week, Bill and Phil take a moment to reflect on one of the most bizarre po…" at bounding box center [325, 366] width 147 height 37
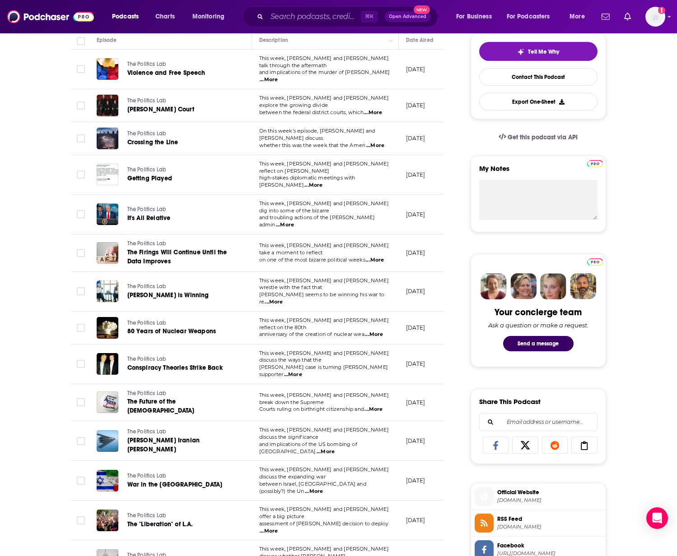
scroll to position [213, 0]
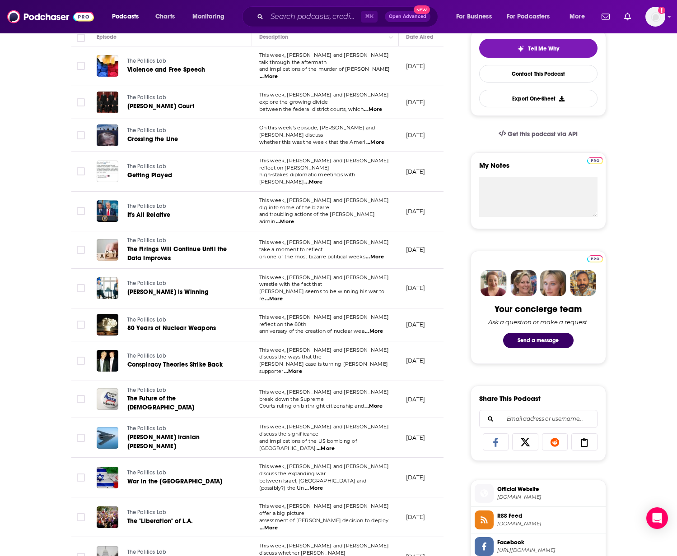
click at [374, 403] on span "...More" at bounding box center [373, 406] width 18 height 7
click at [316, 342] on td "This week, Bill and Phil discuss the ways that the Epstein case is turning Trum…" at bounding box center [325, 362] width 147 height 40
click at [334, 445] on span "...More" at bounding box center [325, 448] width 18 height 7
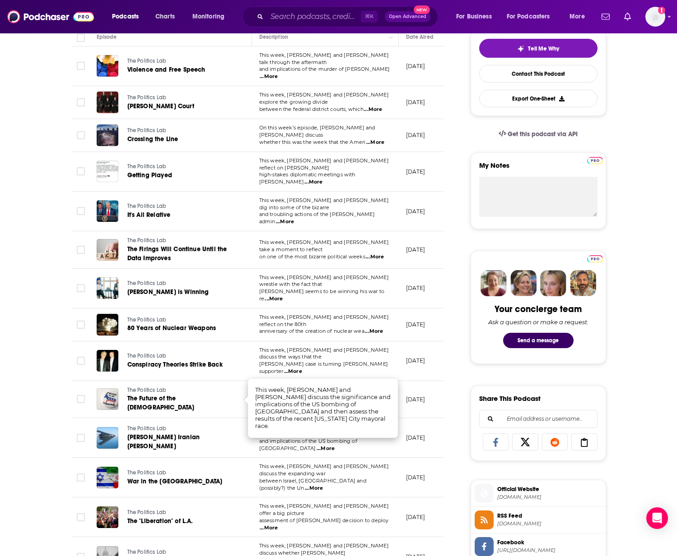
click at [322, 342] on td "This week, Bill and Phil discuss the ways that the Epstein case is turning Trum…" at bounding box center [325, 362] width 147 height 40
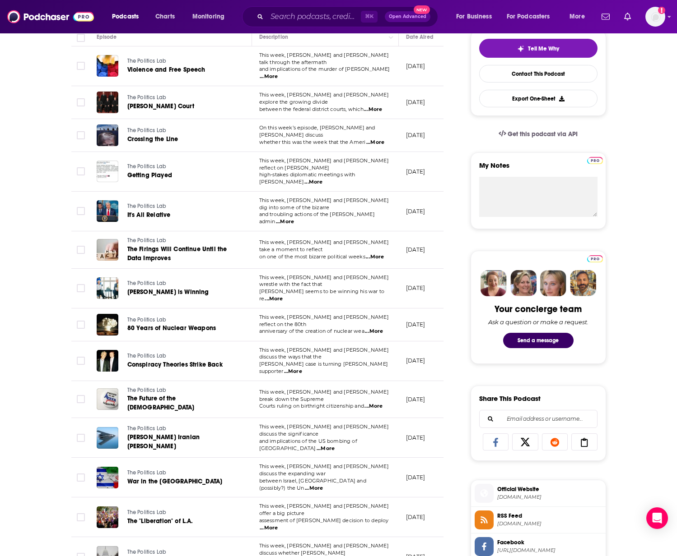
click at [323, 485] on span "...More" at bounding box center [314, 488] width 18 height 7
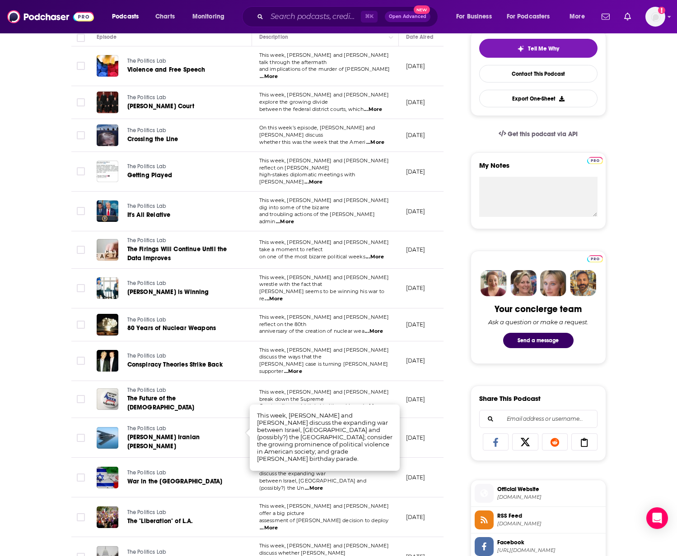
click at [322, 381] on td "This week, Bill and Phil break down the Supreme Courts ruling on birthright cit…" at bounding box center [325, 399] width 147 height 37
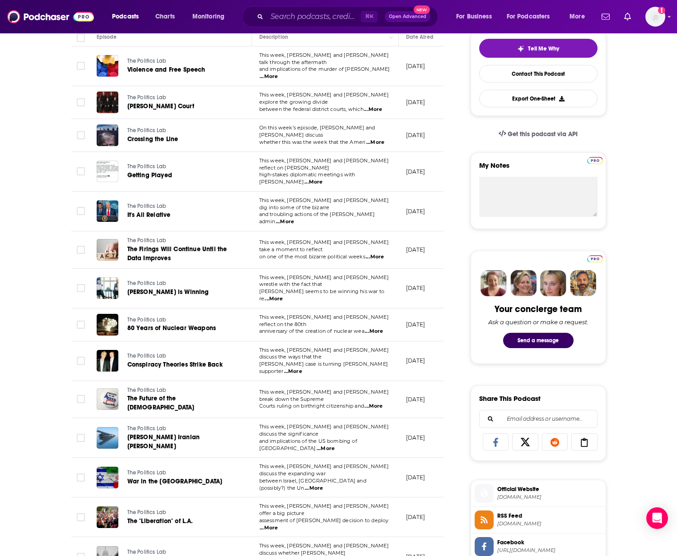
scroll to position [0, 0]
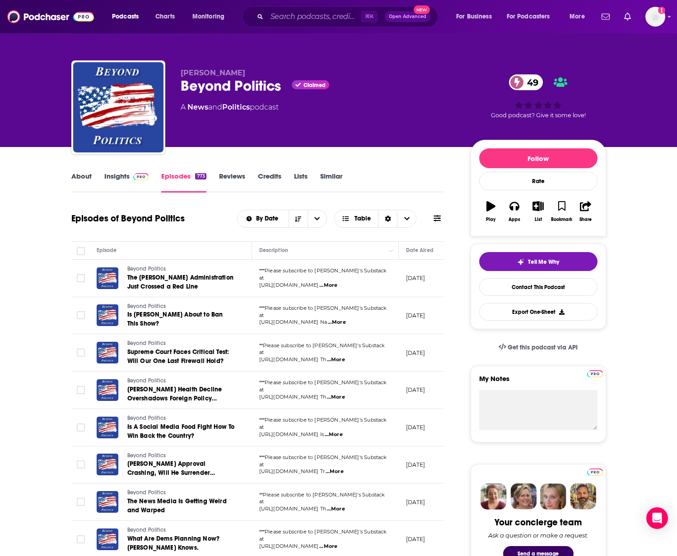
click at [213, 86] on div "Beyond Politics Claimed 49" at bounding box center [318, 86] width 275 height 18
copy div "Beyond Politics"
click at [115, 182] on link "Insights" at bounding box center [126, 182] width 45 height 21
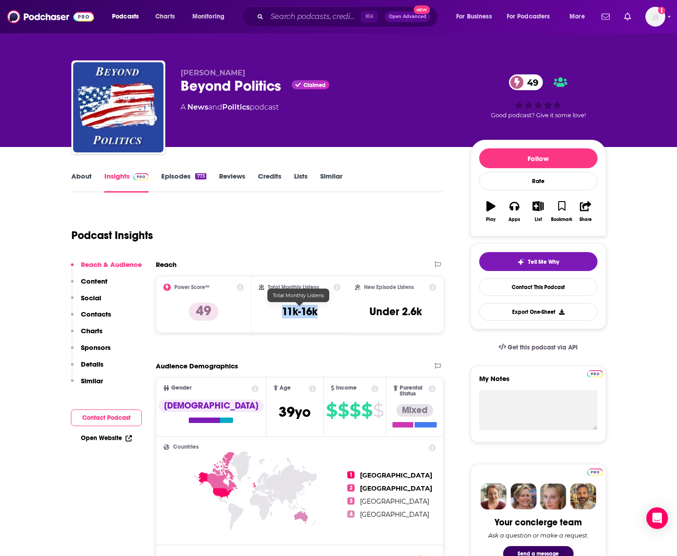
drag, startPoint x: 294, startPoint y: 312, endPoint x: 282, endPoint y: 315, distance: 12.4
click at [282, 315] on div "Total Monthly Listens 11k-16k" at bounding box center [300, 305] width 82 height 42
copy h3 "11k-16k"
click at [75, 177] on link "About" at bounding box center [81, 182] width 20 height 21
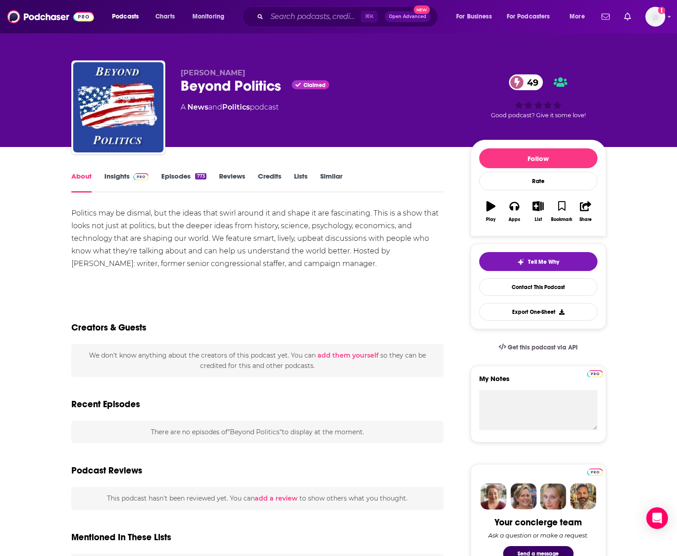
click at [185, 224] on div "Politics may be dismal, but the ideas that swirl around it and shape it are fas…" at bounding box center [257, 238] width 372 height 63
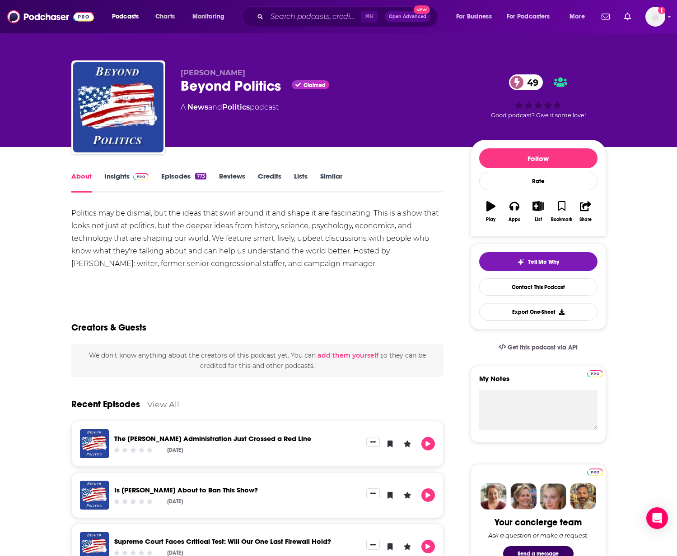
click at [180, 176] on link "Episodes 773" at bounding box center [183, 182] width 45 height 21
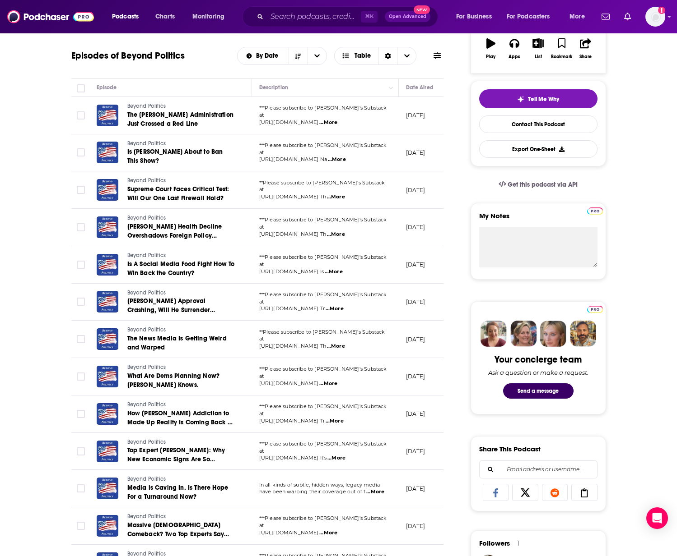
scroll to position [168, 0]
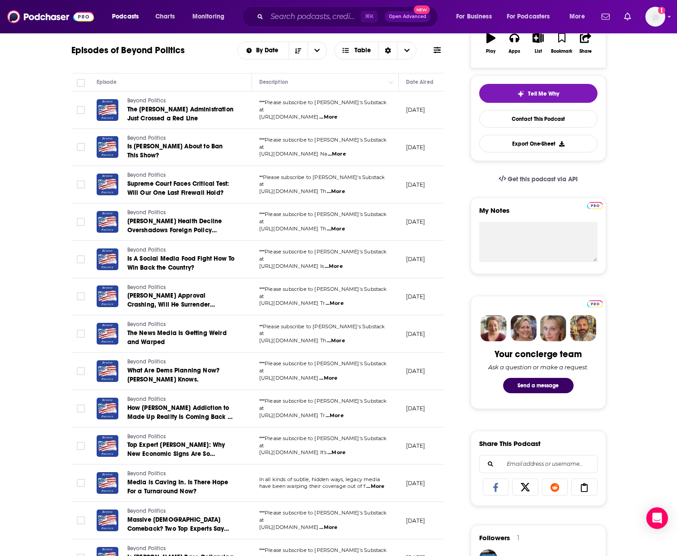
click at [343, 265] on span "...More" at bounding box center [334, 266] width 18 height 7
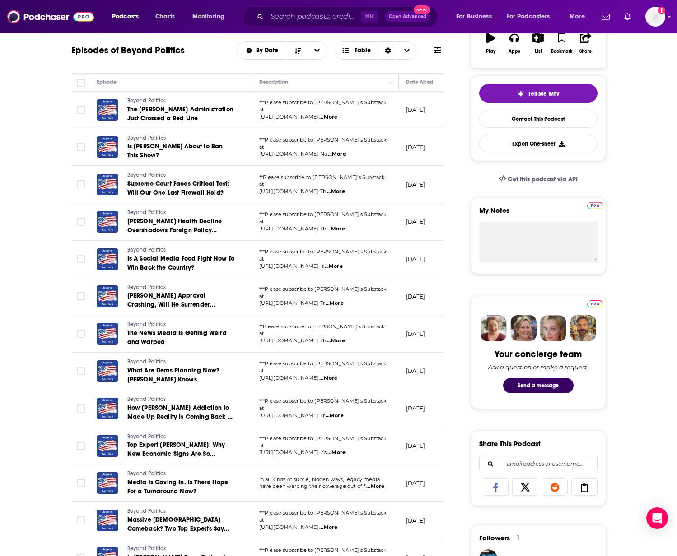
click at [337, 114] on span "...More" at bounding box center [328, 117] width 18 height 7
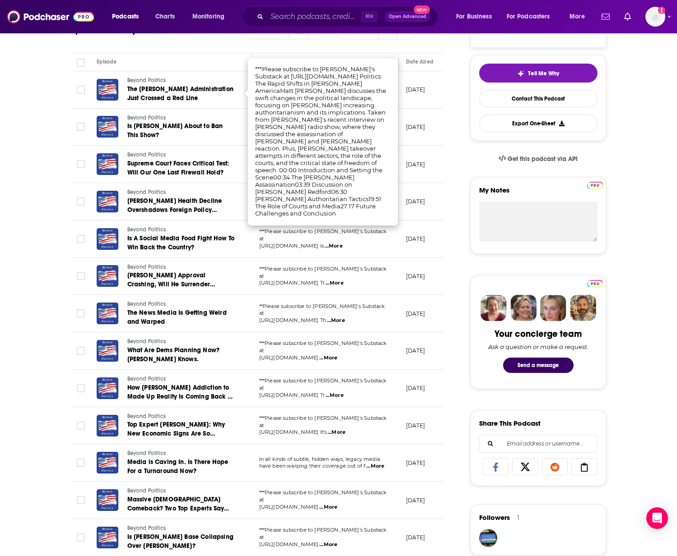
scroll to position [190, 0]
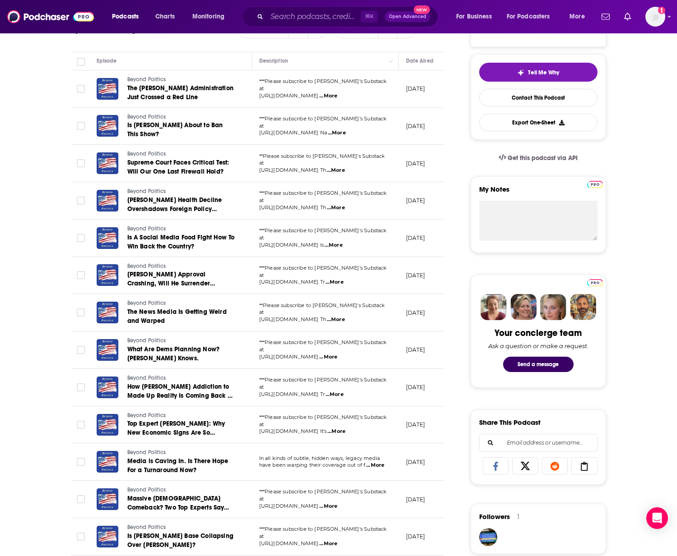
drag, startPoint x: 48, startPoint y: 106, endPoint x: 53, endPoint y: 118, distance: 12.7
click at [48, 107] on div "About Insights Episodes 773 Reviews Credits Lists Similar Episodes of Beyond Po…" at bounding box center [338, 562] width 677 height 1208
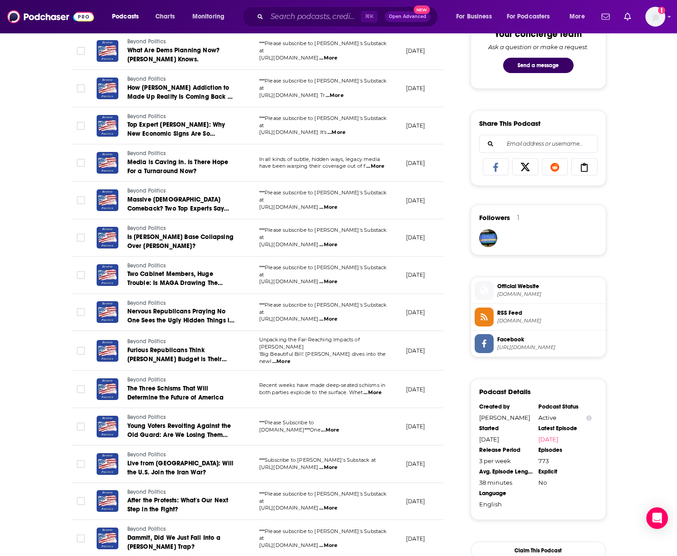
scroll to position [491, 0]
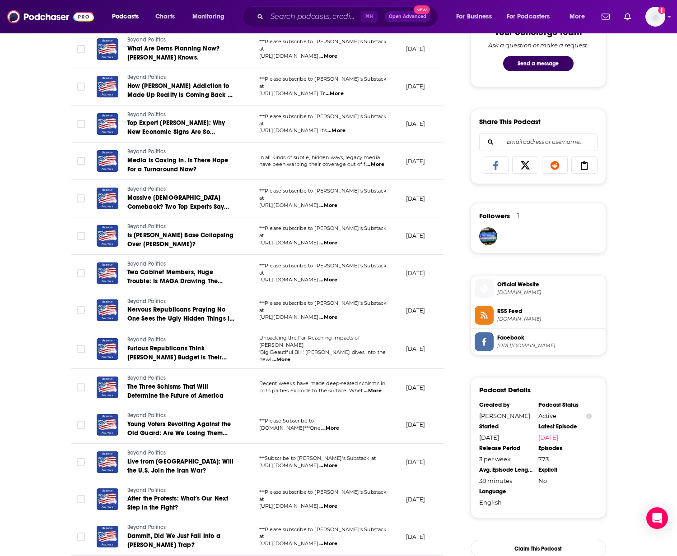
click at [337, 277] on span "...More" at bounding box center [328, 280] width 18 height 7
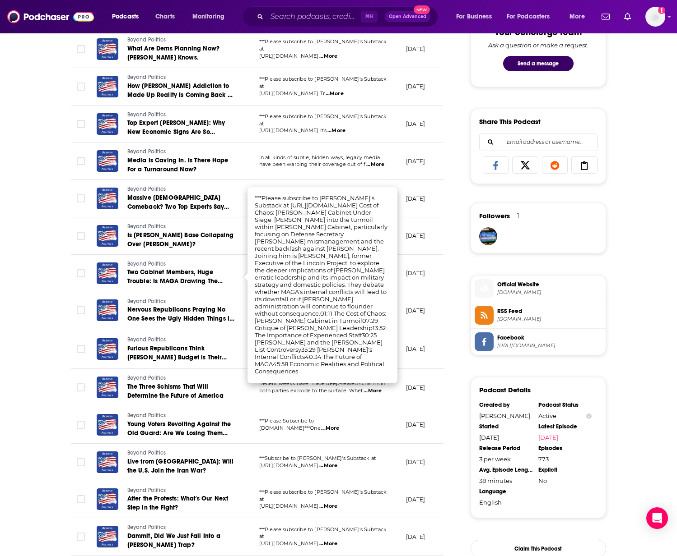
click at [40, 261] on div "About Insights Episodes 773 Reviews Credits Lists Similar Episodes of Beyond Po…" at bounding box center [338, 261] width 677 height 1208
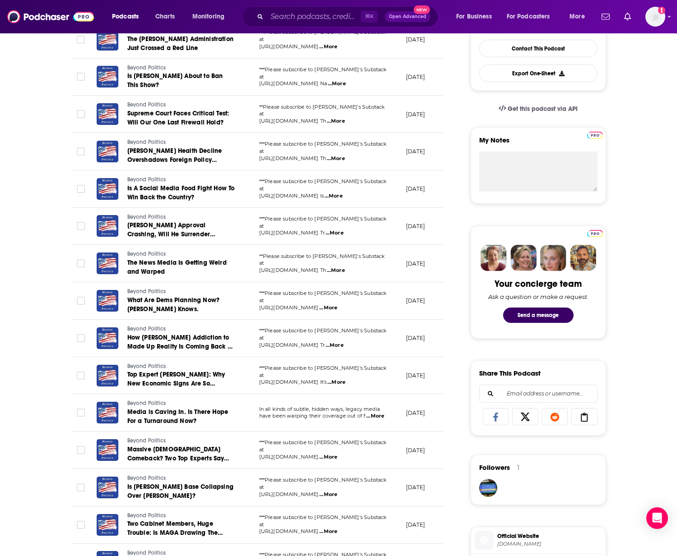
scroll to position [0, 0]
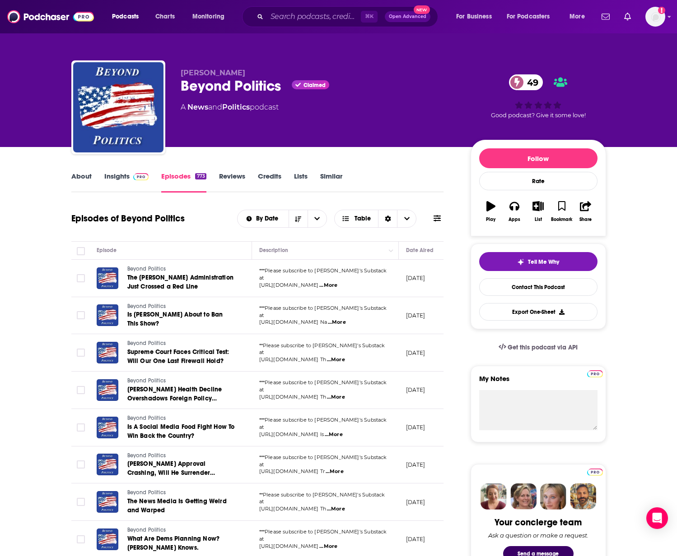
click at [81, 176] on link "About" at bounding box center [81, 182] width 20 height 21
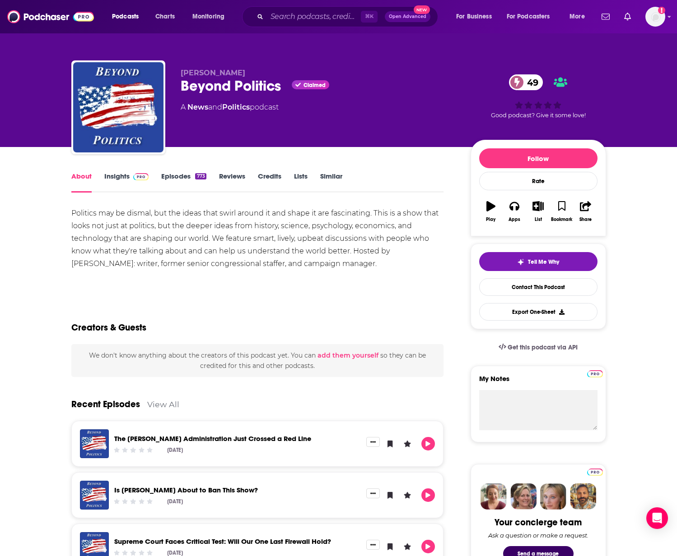
click at [143, 225] on div "Politics may be dismal, but the ideas that swirl around it and shape it are fas…" at bounding box center [257, 238] width 372 height 63
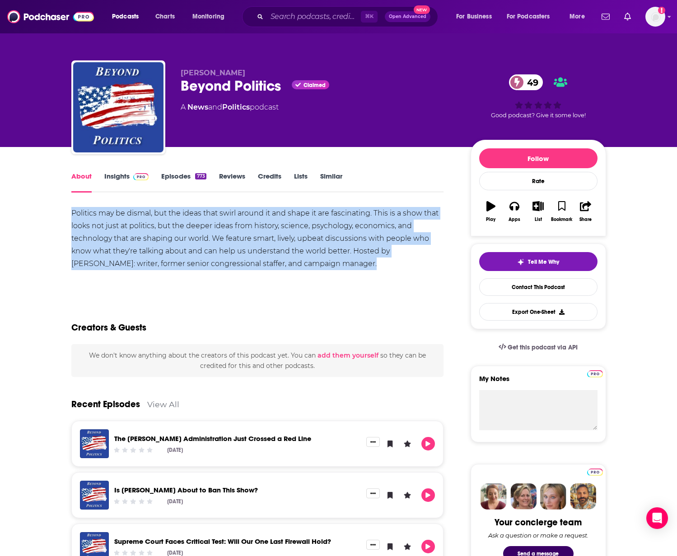
click at [143, 225] on div "Politics may be dismal, but the ideas that swirl around it and shape it are fas…" at bounding box center [257, 238] width 372 height 63
click at [75, 241] on div "Politics may be dismal, but the ideas that swirl around it and shape it are fas…" at bounding box center [257, 238] width 372 height 63
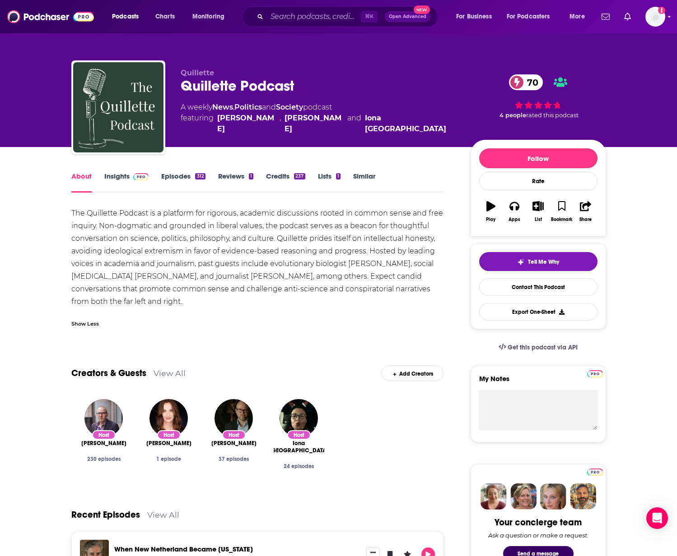
click at [221, 241] on div "The Quillette Podcast is a platform for rigorous, academic discussions rooted i…" at bounding box center [257, 257] width 372 height 101
